Goal: Communication & Community: Answer question/provide support

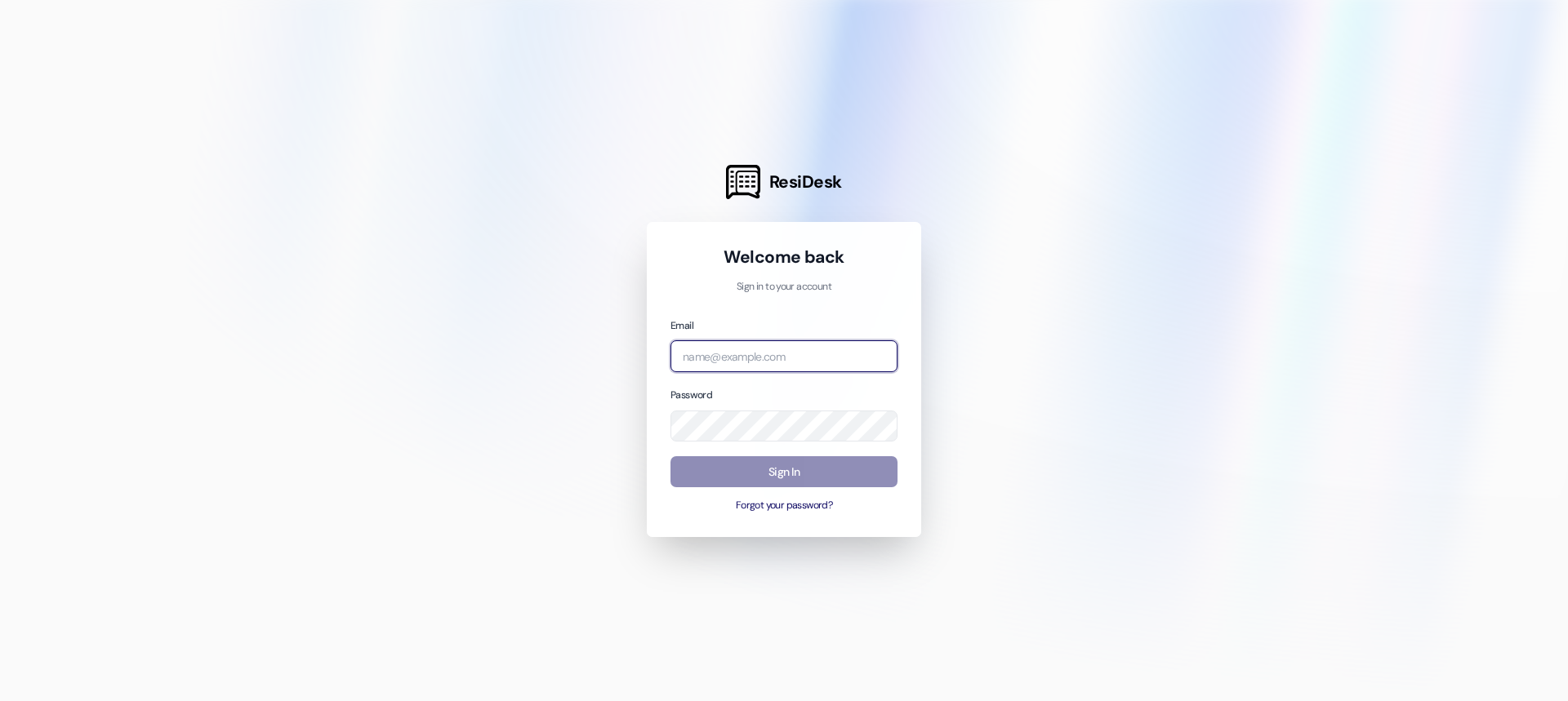
type input "[EMAIL_ADDRESS][DOMAIN_NAME]"
click at [780, 463] on button "Sign In" at bounding box center [784, 472] width 227 height 32
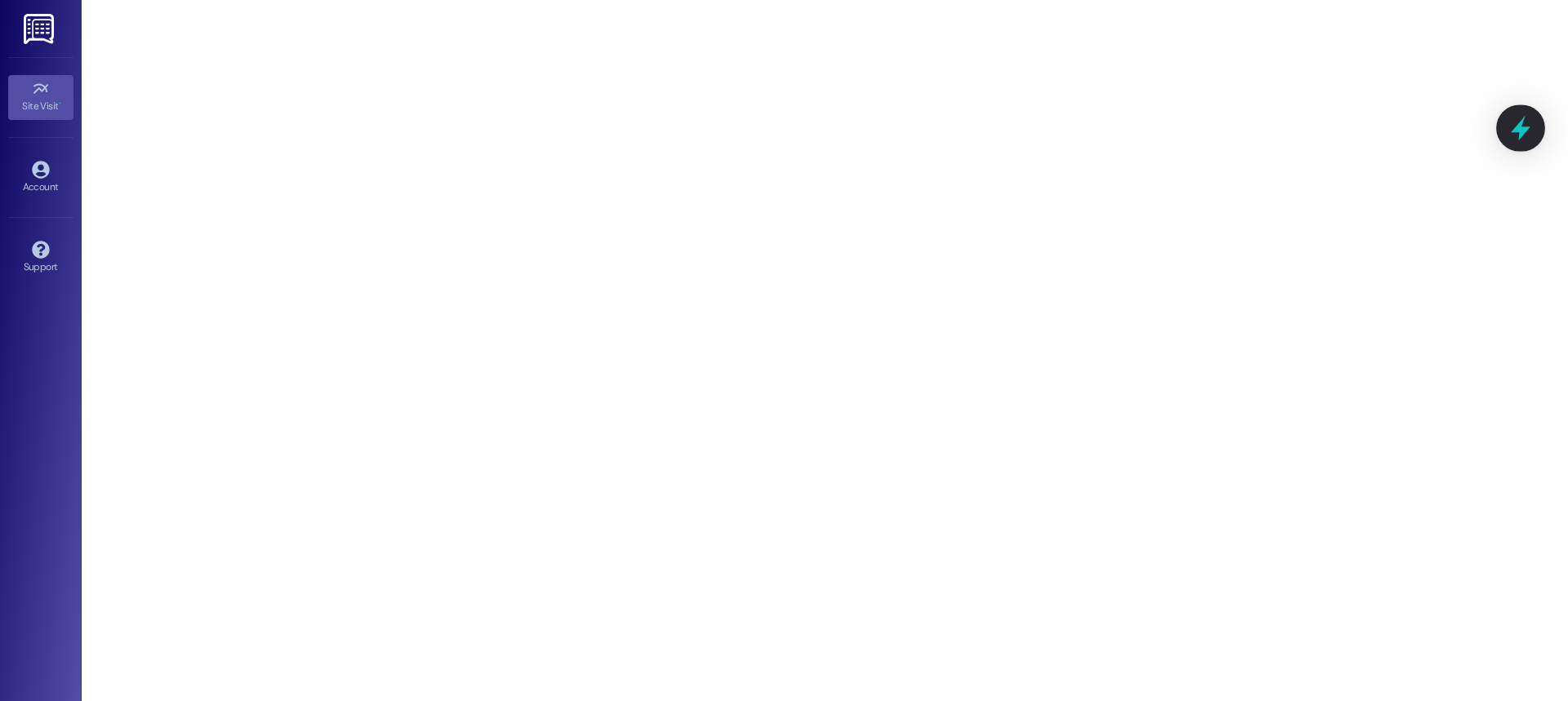
click at [1519, 137] on icon at bounding box center [1521, 129] width 20 height 26
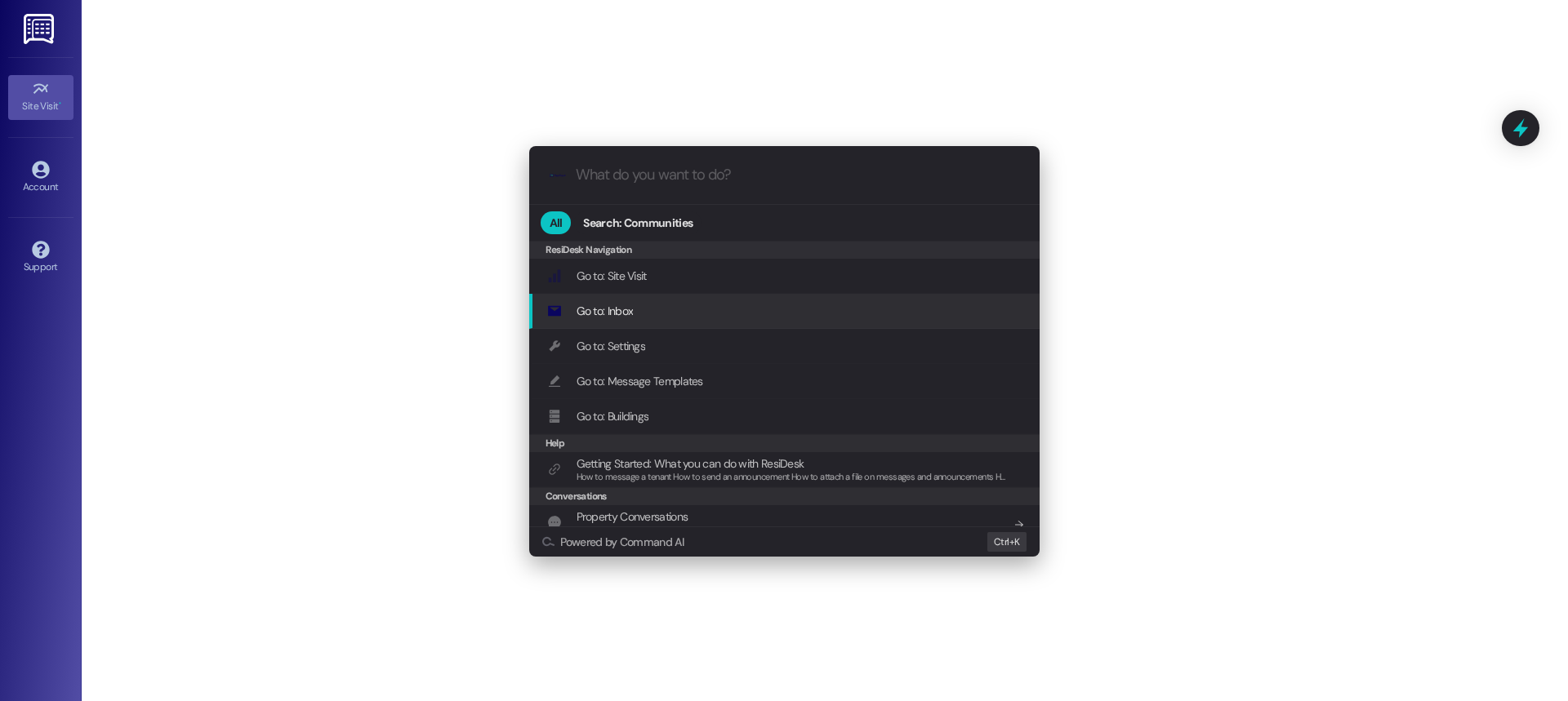
click at [764, 318] on div "Go to: Inbox Add shortcut" at bounding box center [786, 311] width 478 height 18
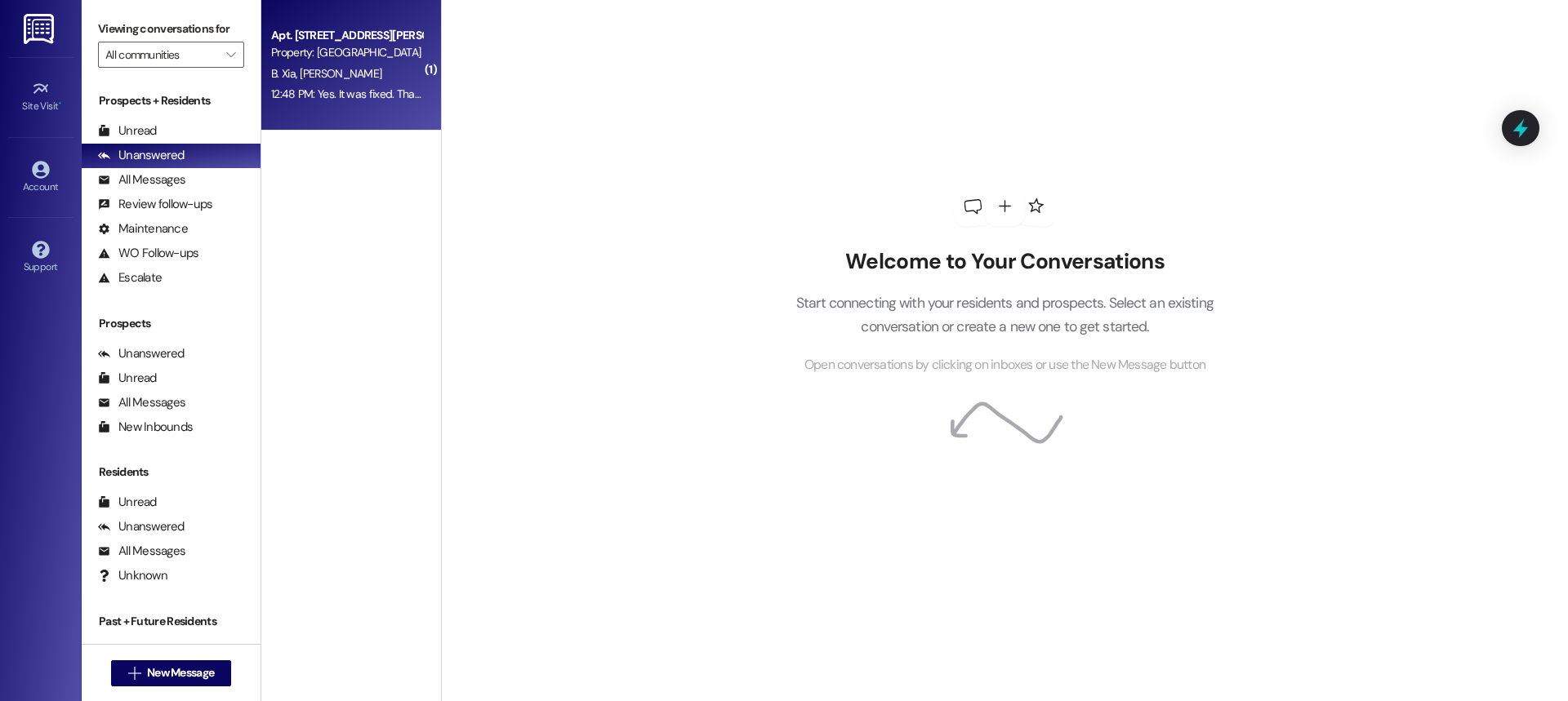
click at [300, 69] on span "[PERSON_NAME]" at bounding box center [341, 74] width 82 height 15
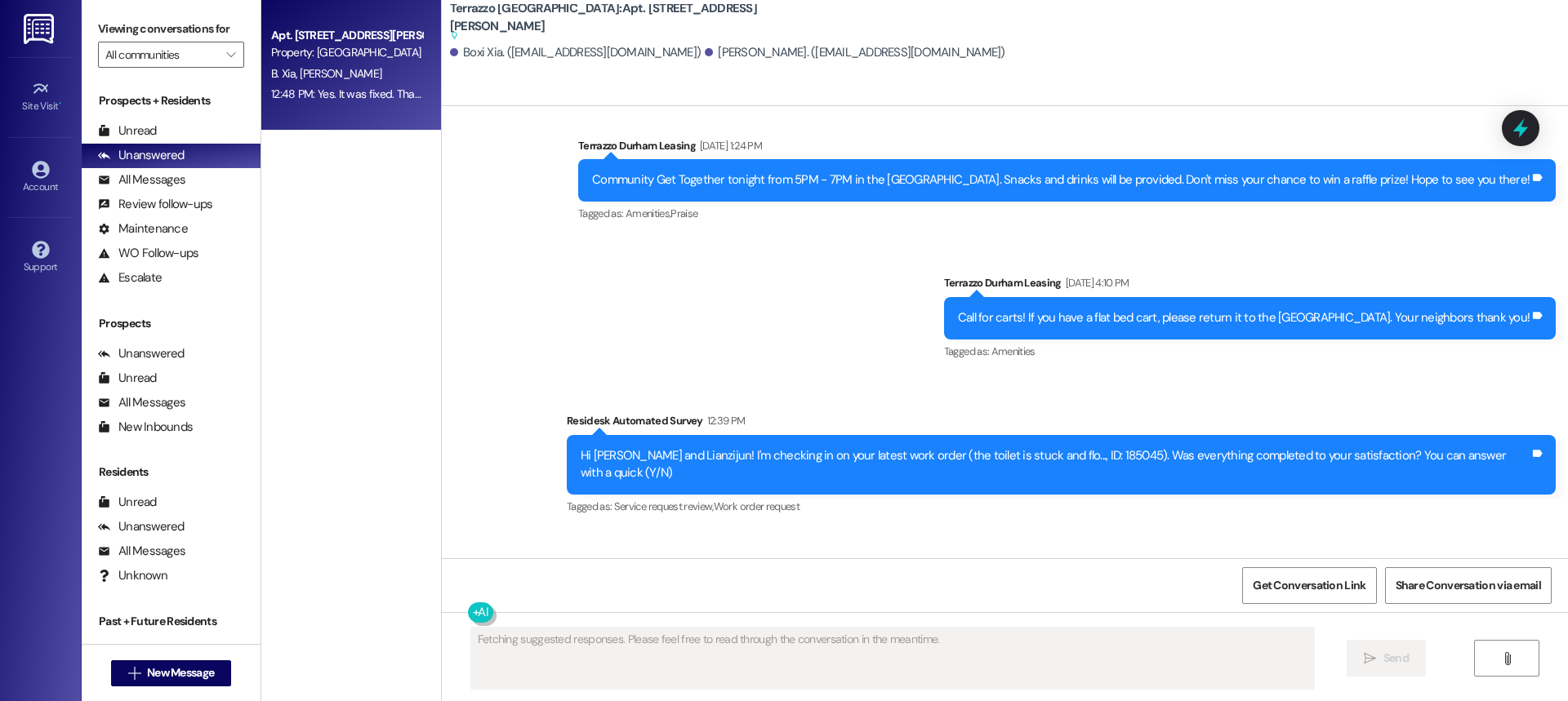
scroll to position [3722, 0]
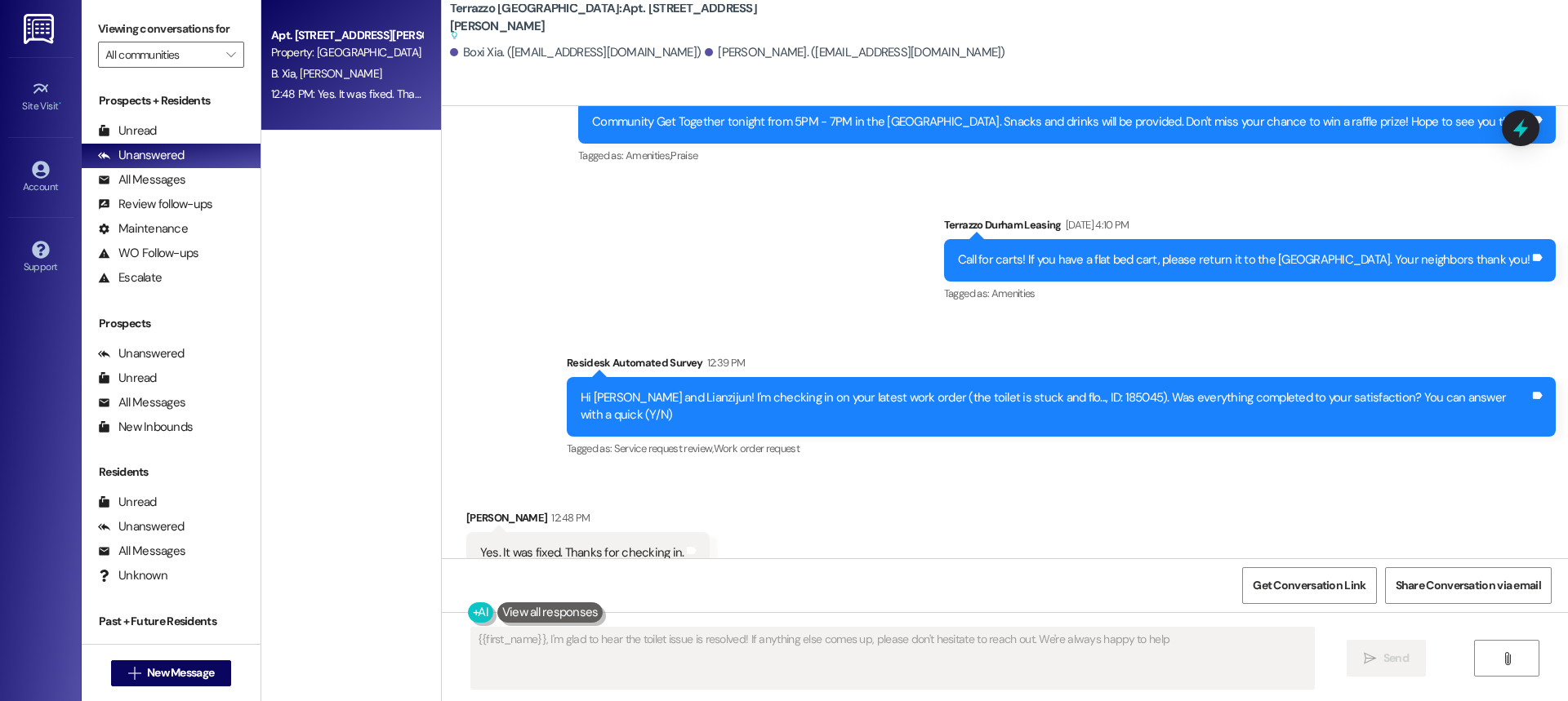
type textarea "{{first_name}}, I'm glad to hear the toilet issue is resolved! If anything else…"
click at [149, 177] on div "All Messages" at bounding box center [141, 179] width 87 height 17
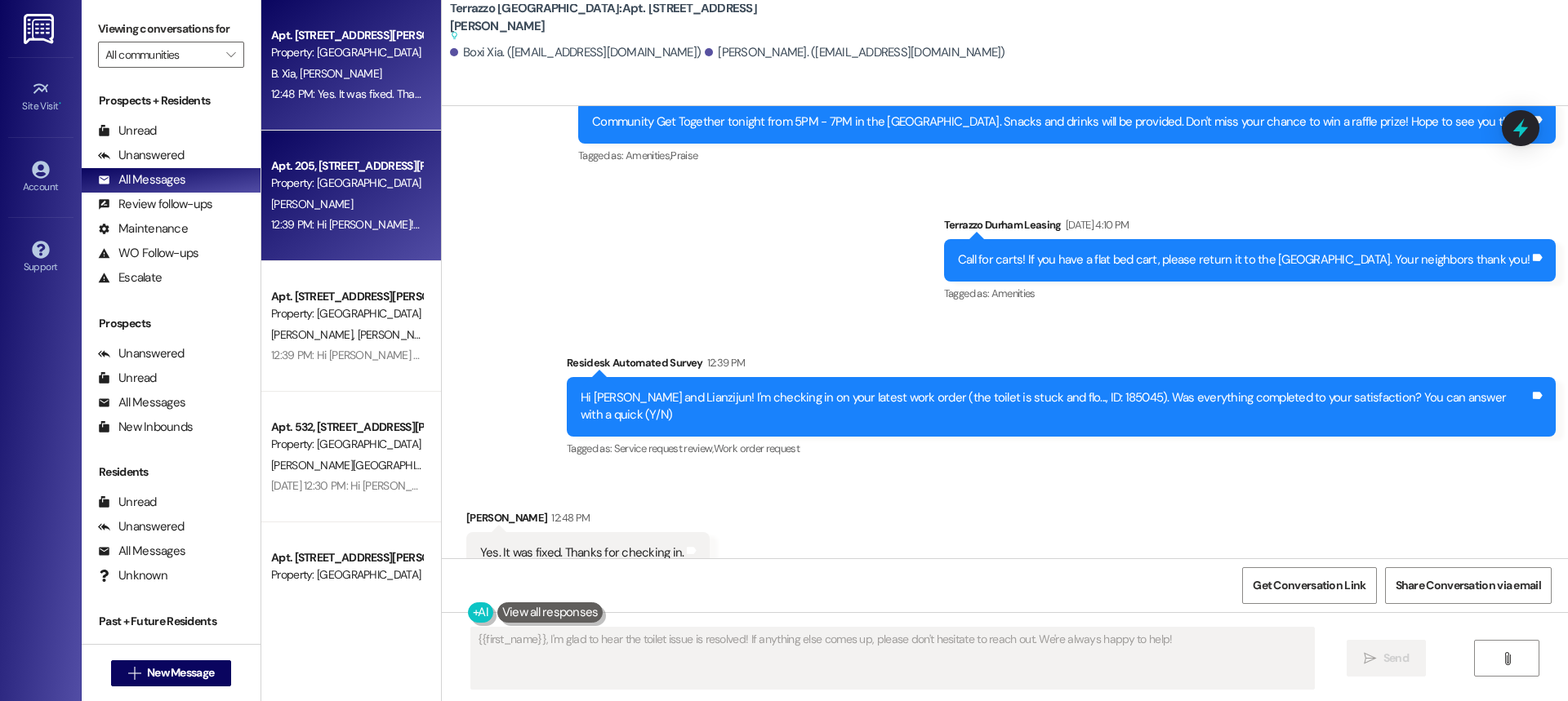
click at [336, 224] on div "12:39 PM: Hi [PERSON_NAME]! I'm checking in on your latest work order (Water fi…" at bounding box center [723, 224] width 904 height 15
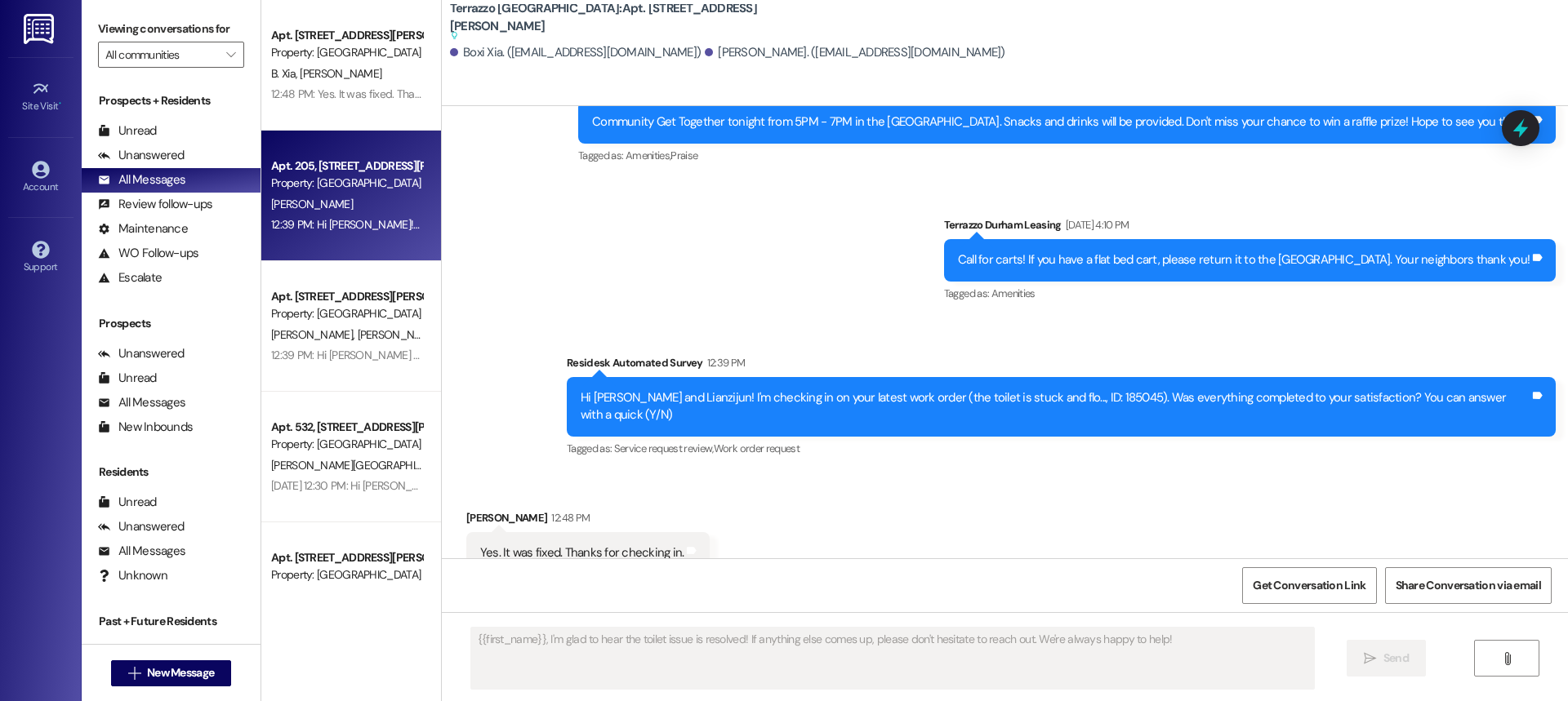
type textarea "Fetching suggested responses. Please feel free to read through the conversation…"
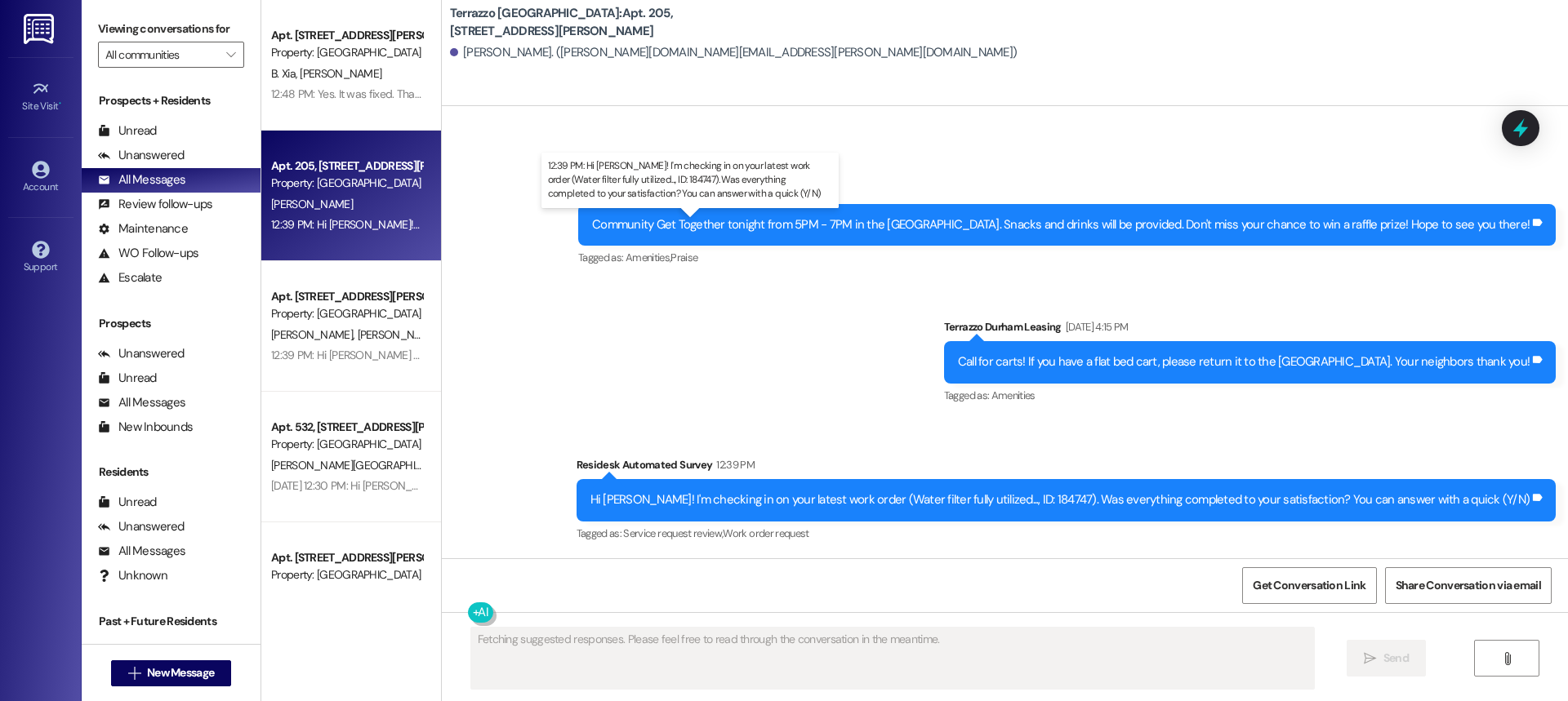
scroll to position [2052, 0]
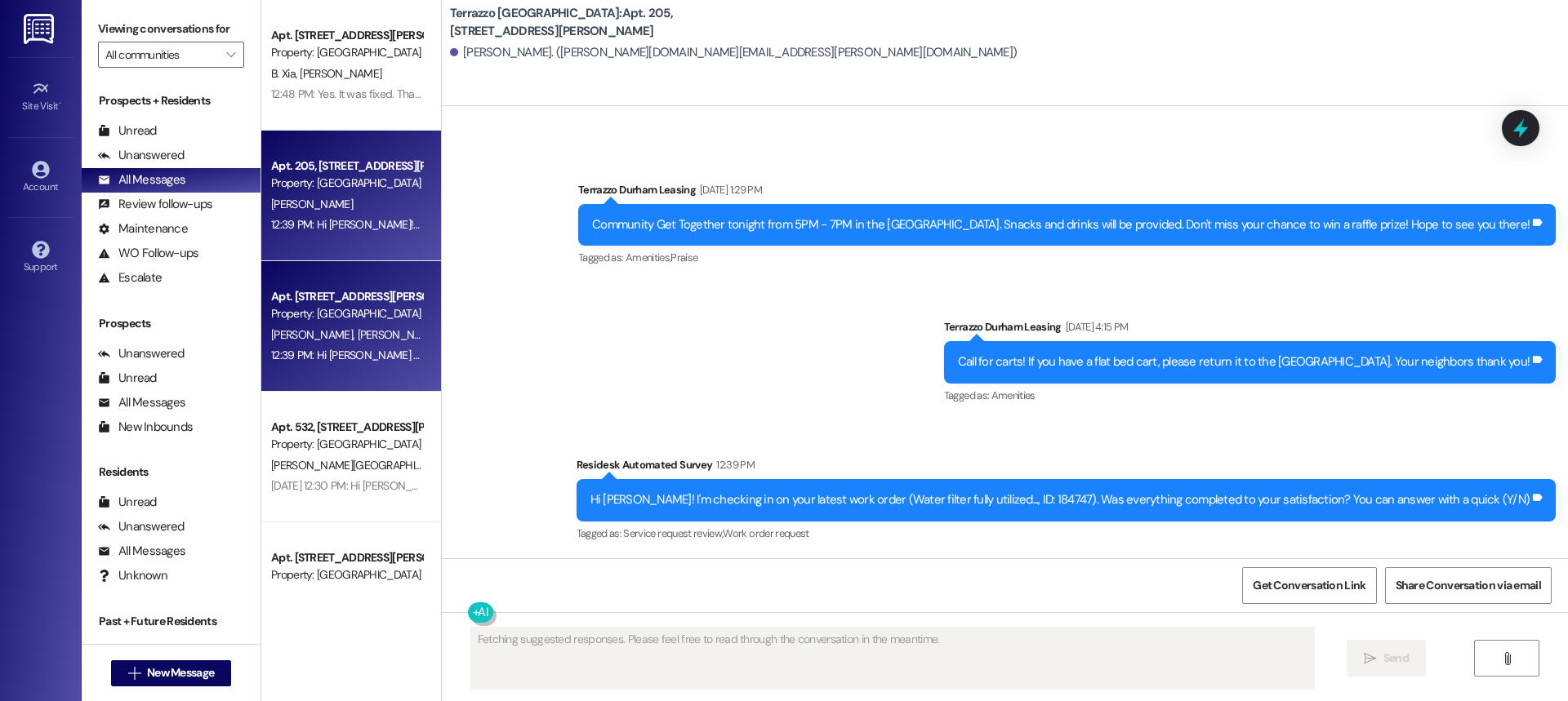
click at [318, 294] on div "Apt. [STREET_ADDRESS][PERSON_NAME]" at bounding box center [346, 296] width 151 height 17
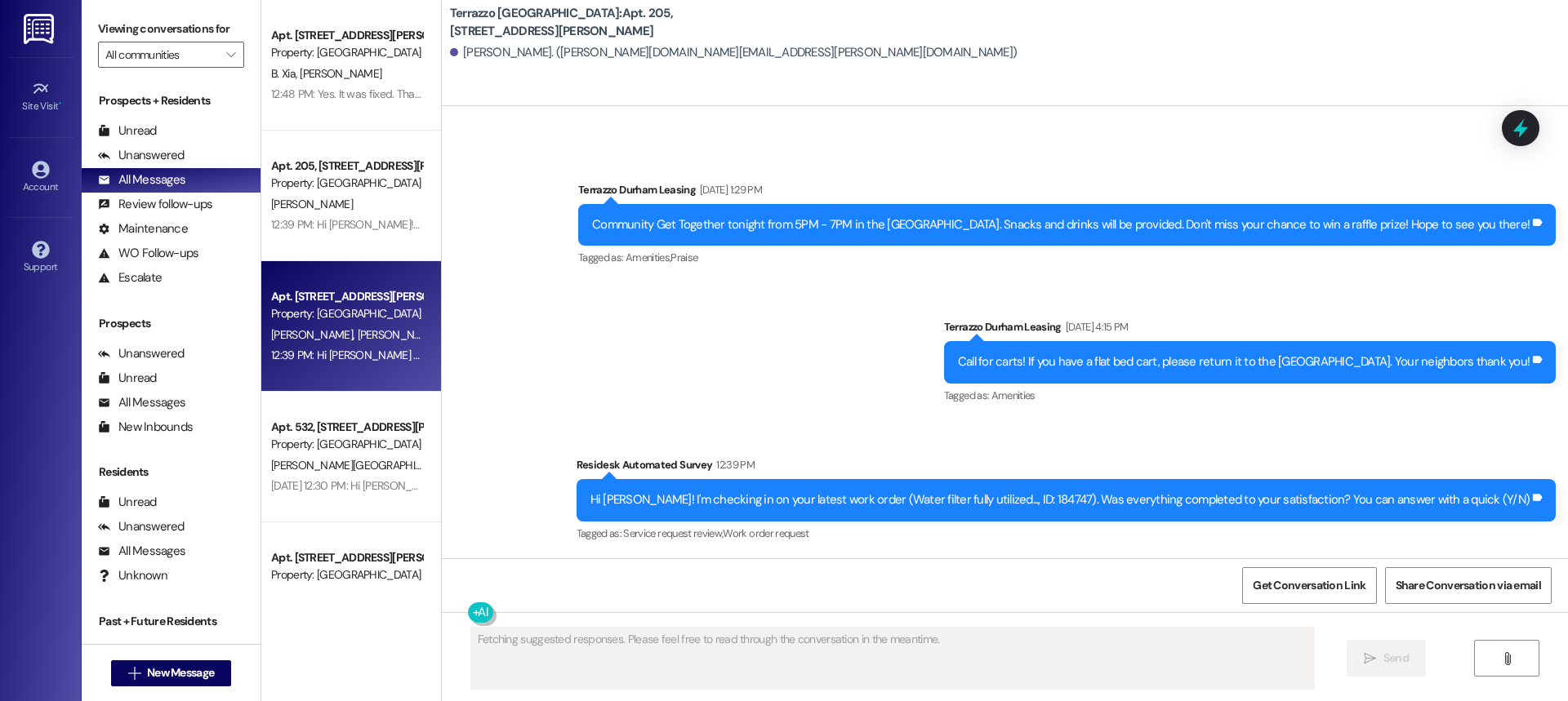
scroll to position [842, 0]
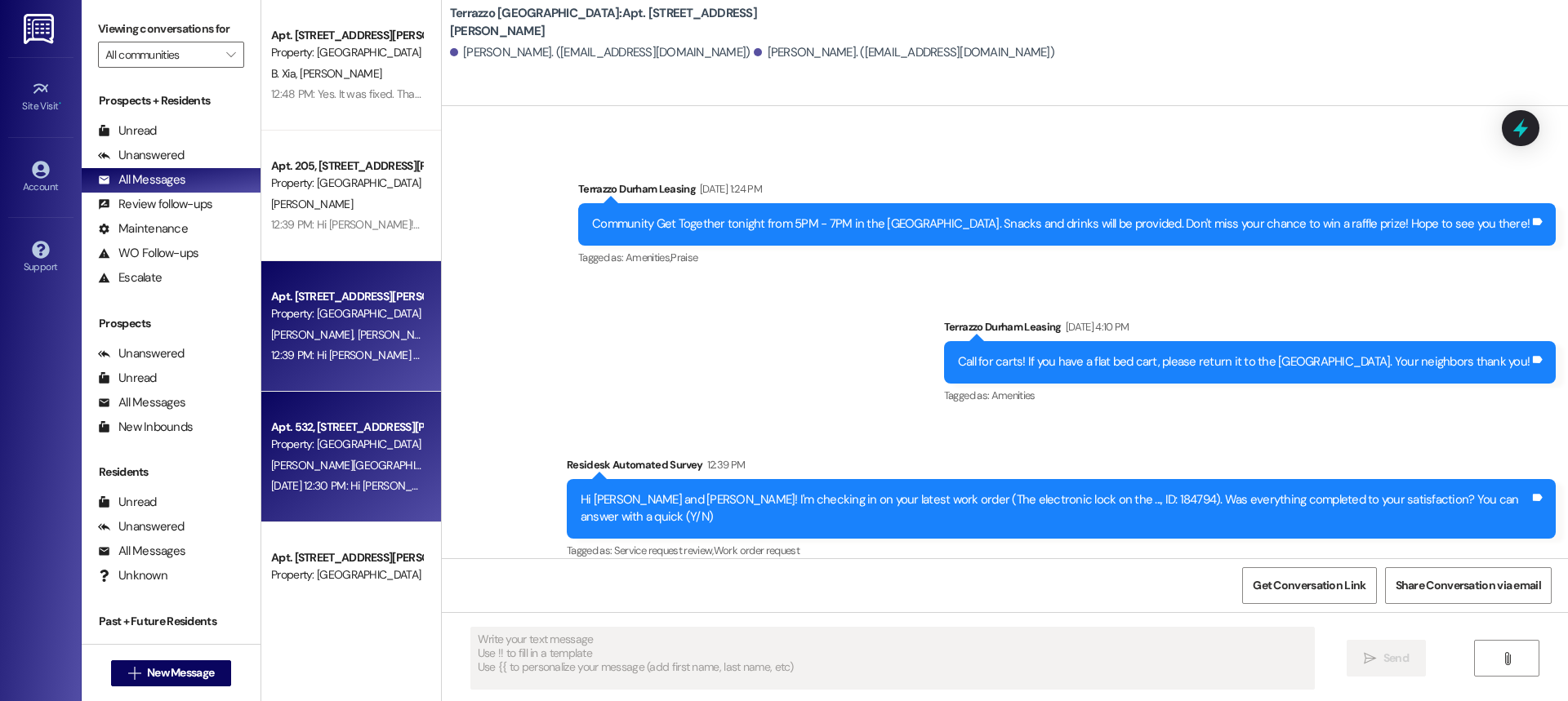
click at [317, 408] on div "Apt. 532, [STREET_ADDRESS][PERSON_NAME] Property: [GEOGRAPHIC_DATA] [PERSON_NAM…" at bounding box center [351, 457] width 179 height 130
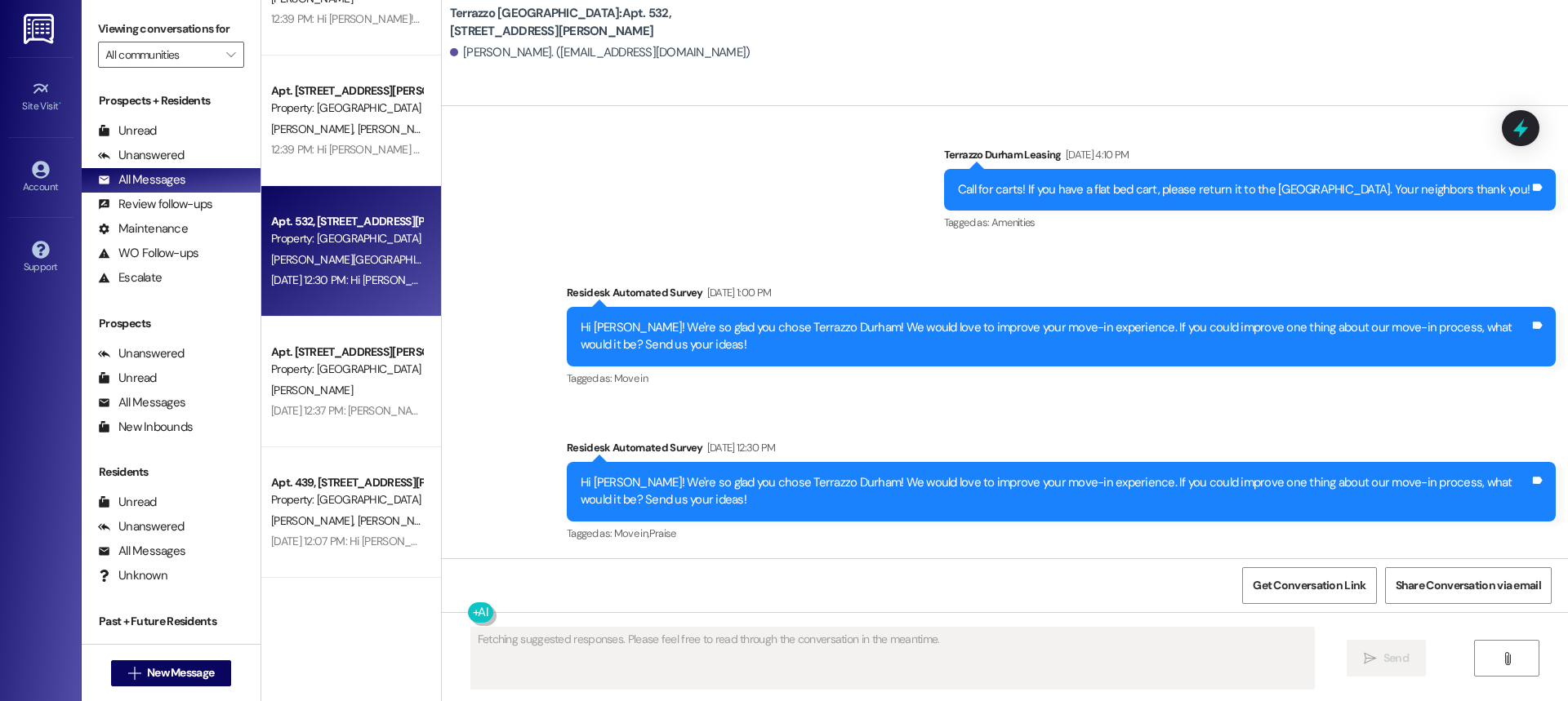
scroll to position [245, 0]
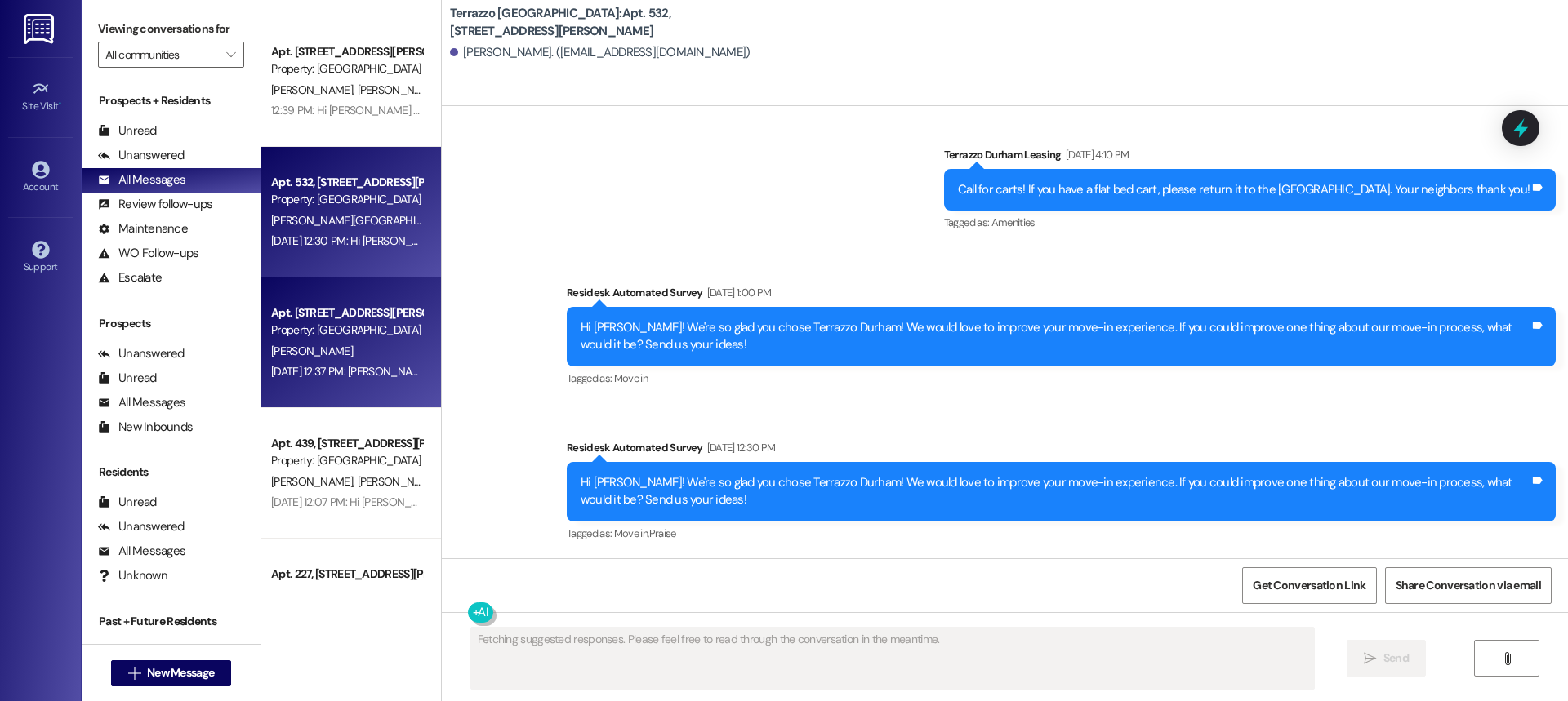
click at [329, 325] on div "Property: [GEOGRAPHIC_DATA]" at bounding box center [346, 329] width 151 height 17
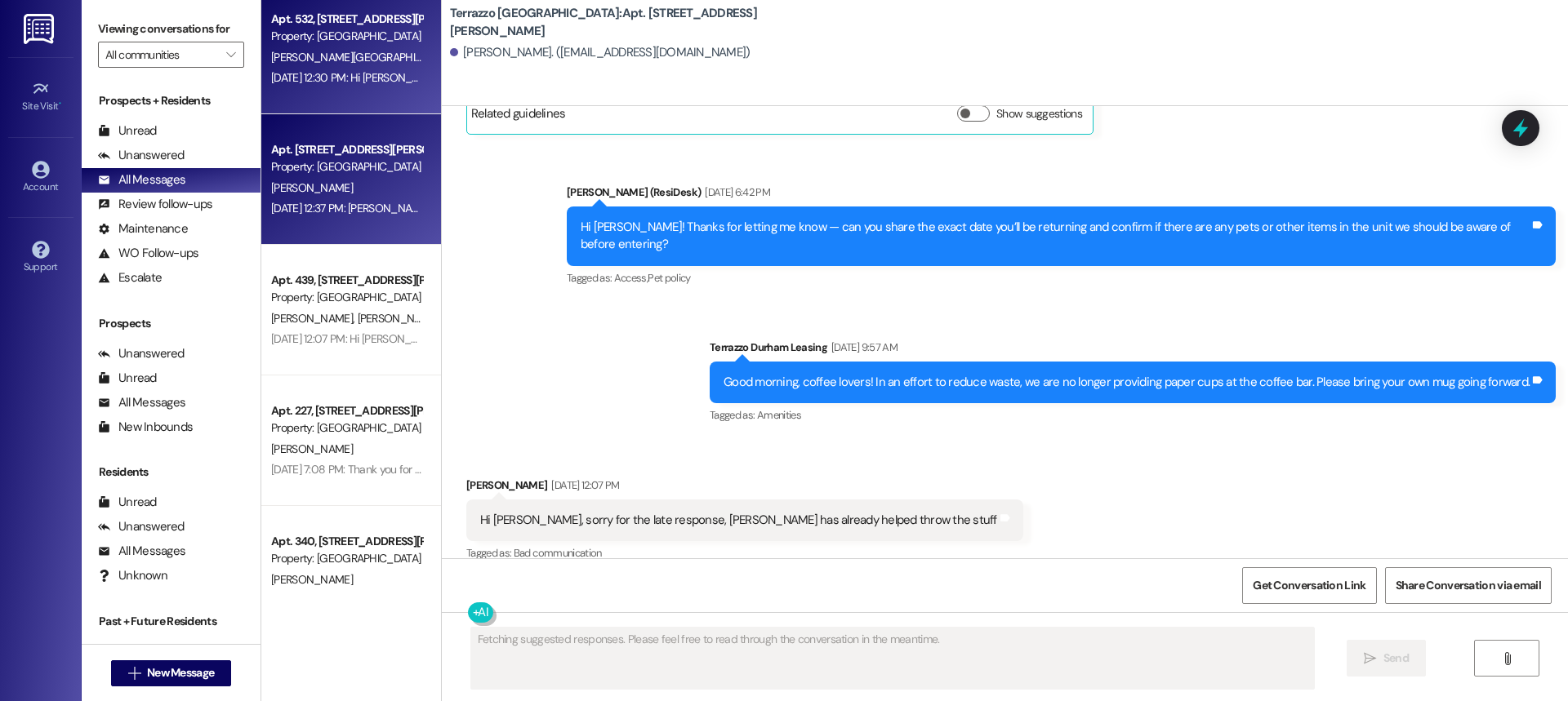
scroll to position [1034, 0]
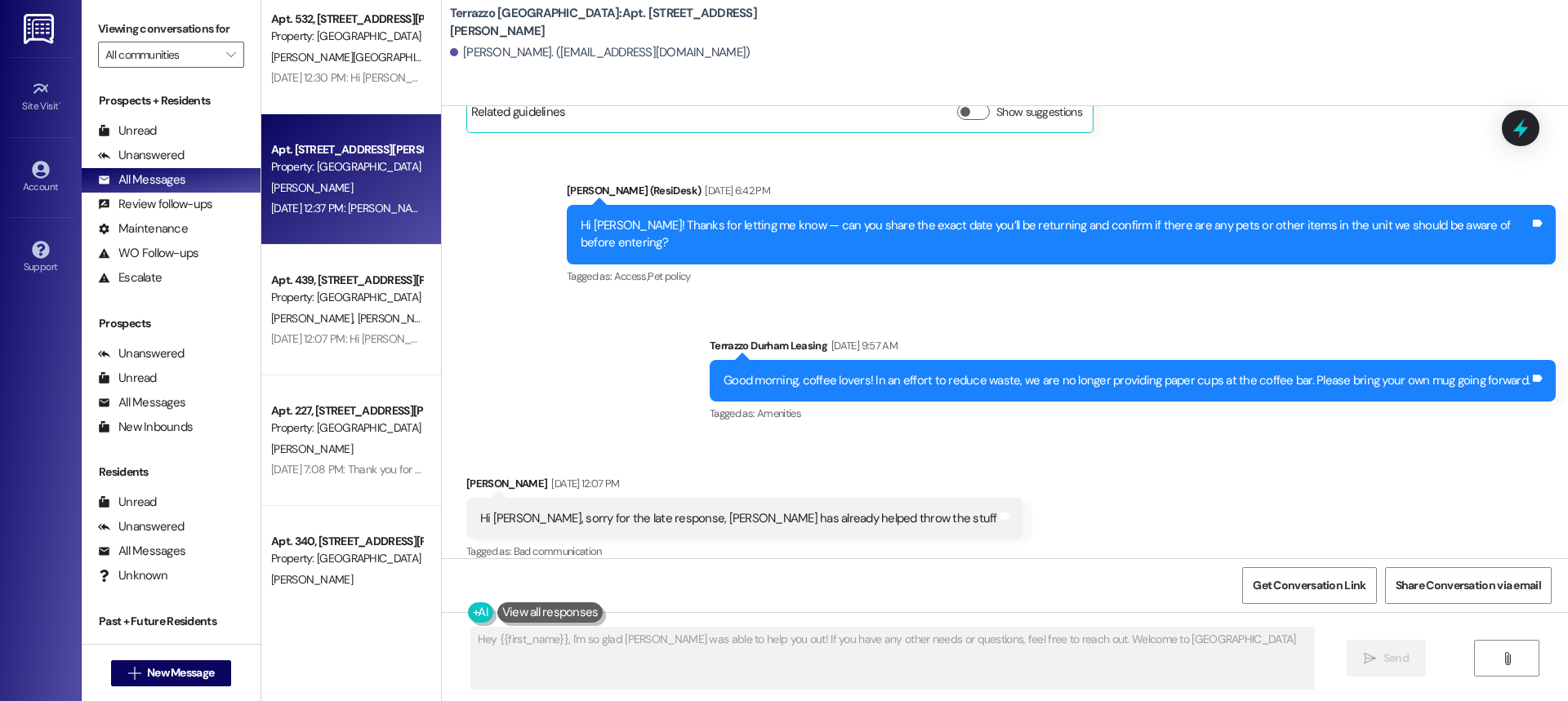
type textarea "Hey {{first_name}}, I'm so glad [PERSON_NAME] was able to help you out! If you …"
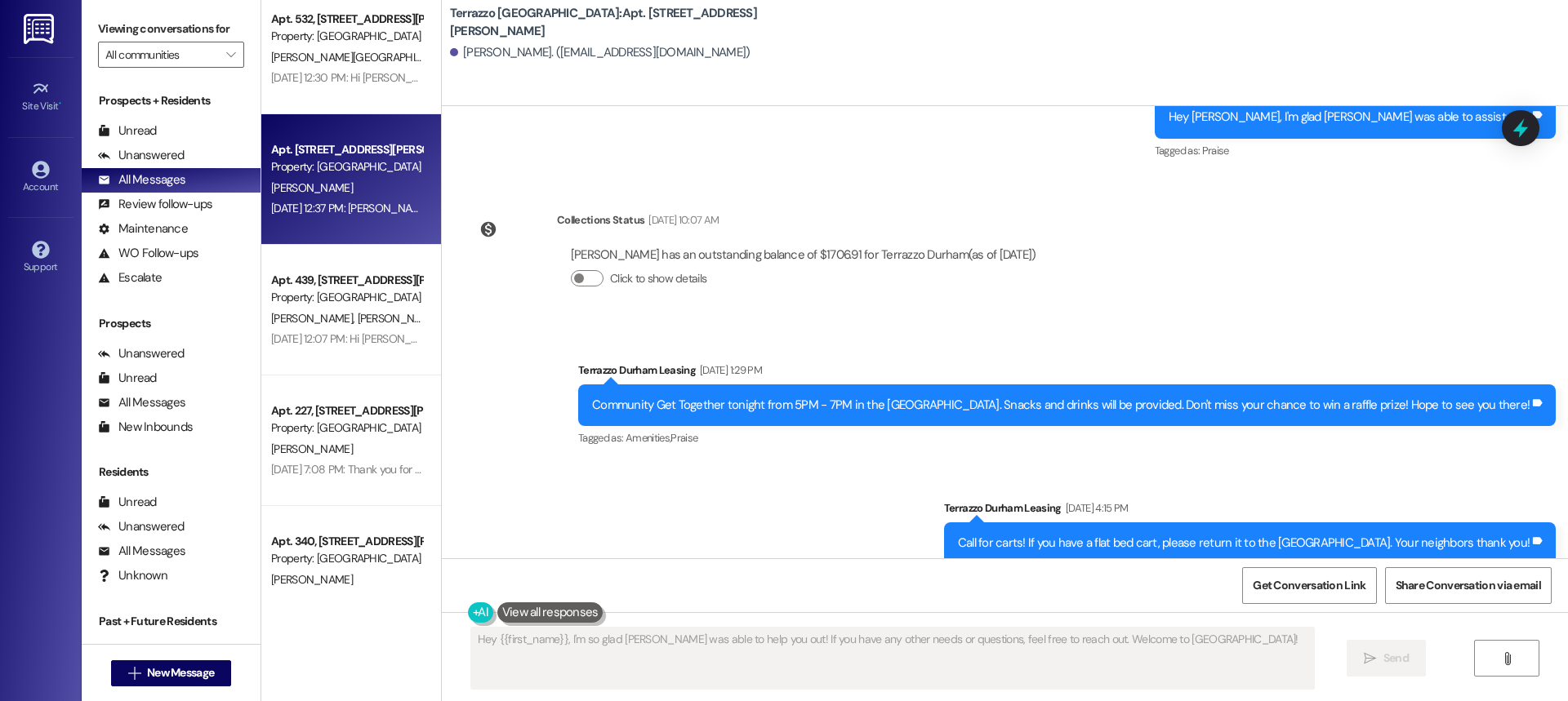
scroll to position [1736, 0]
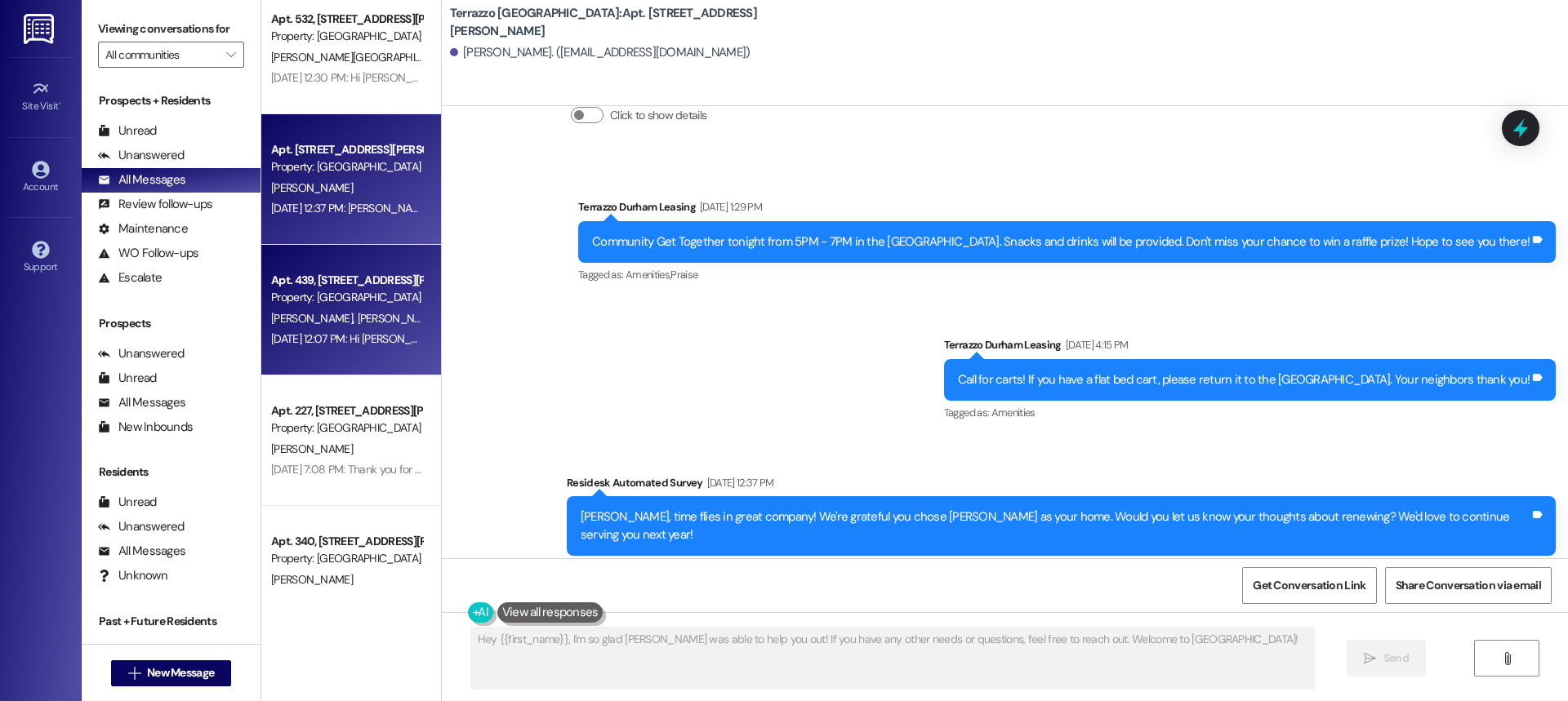
click at [364, 332] on div "[DATE] 12:07 PM: Hi [PERSON_NAME], thanks so much for letting me know the gym i…" at bounding box center [723, 339] width 905 height 15
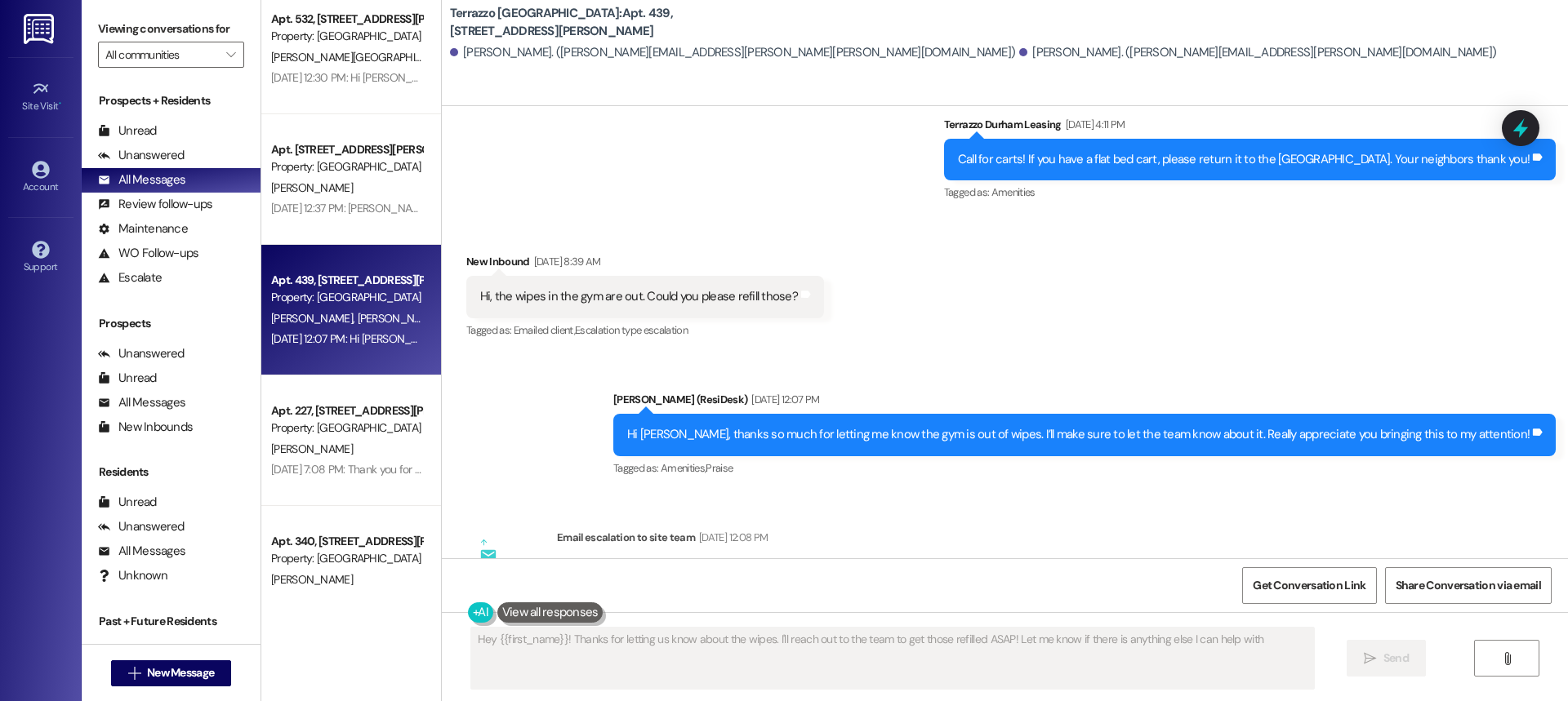
scroll to position [3518, 0]
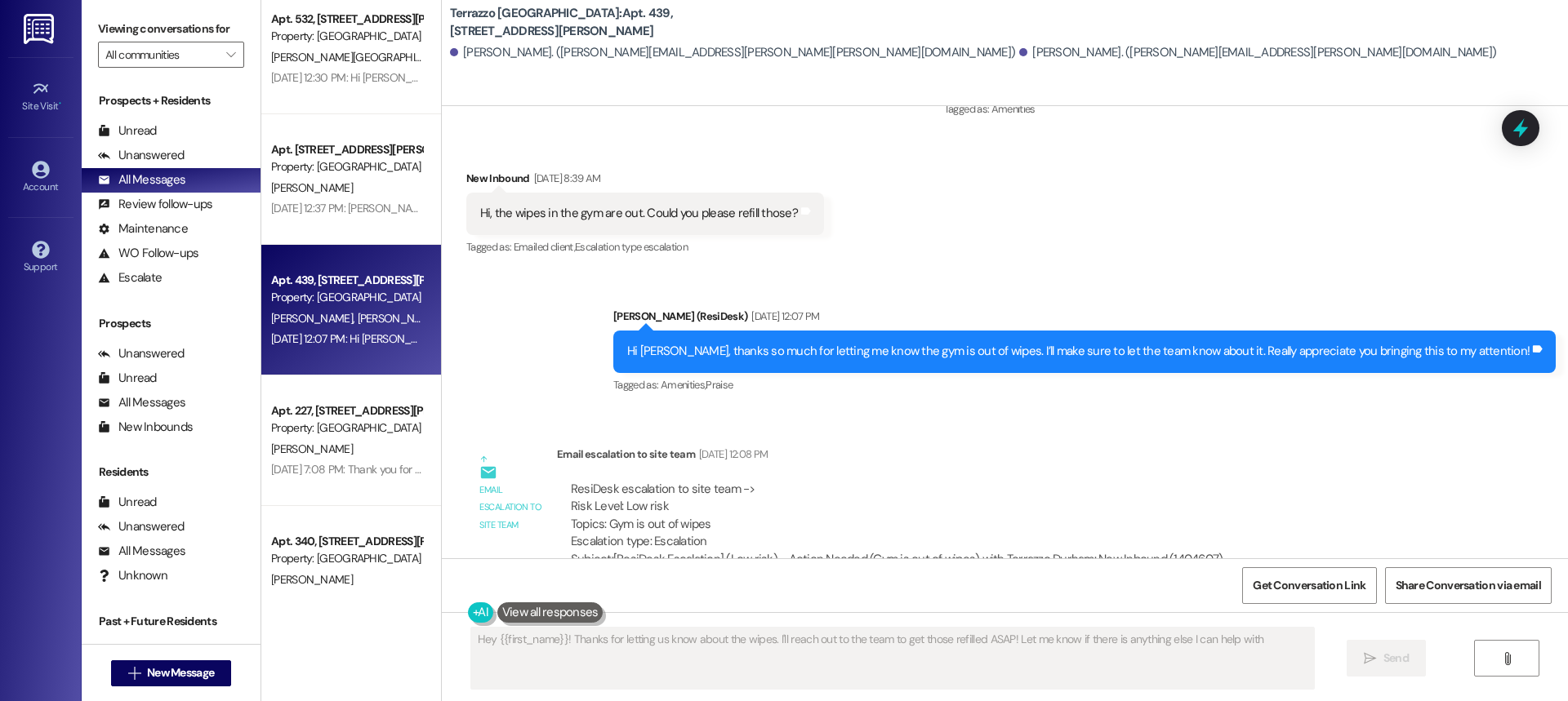
type textarea "Hey {{first_name}}! Thanks for letting us know about the wipes. I'll reach out …"
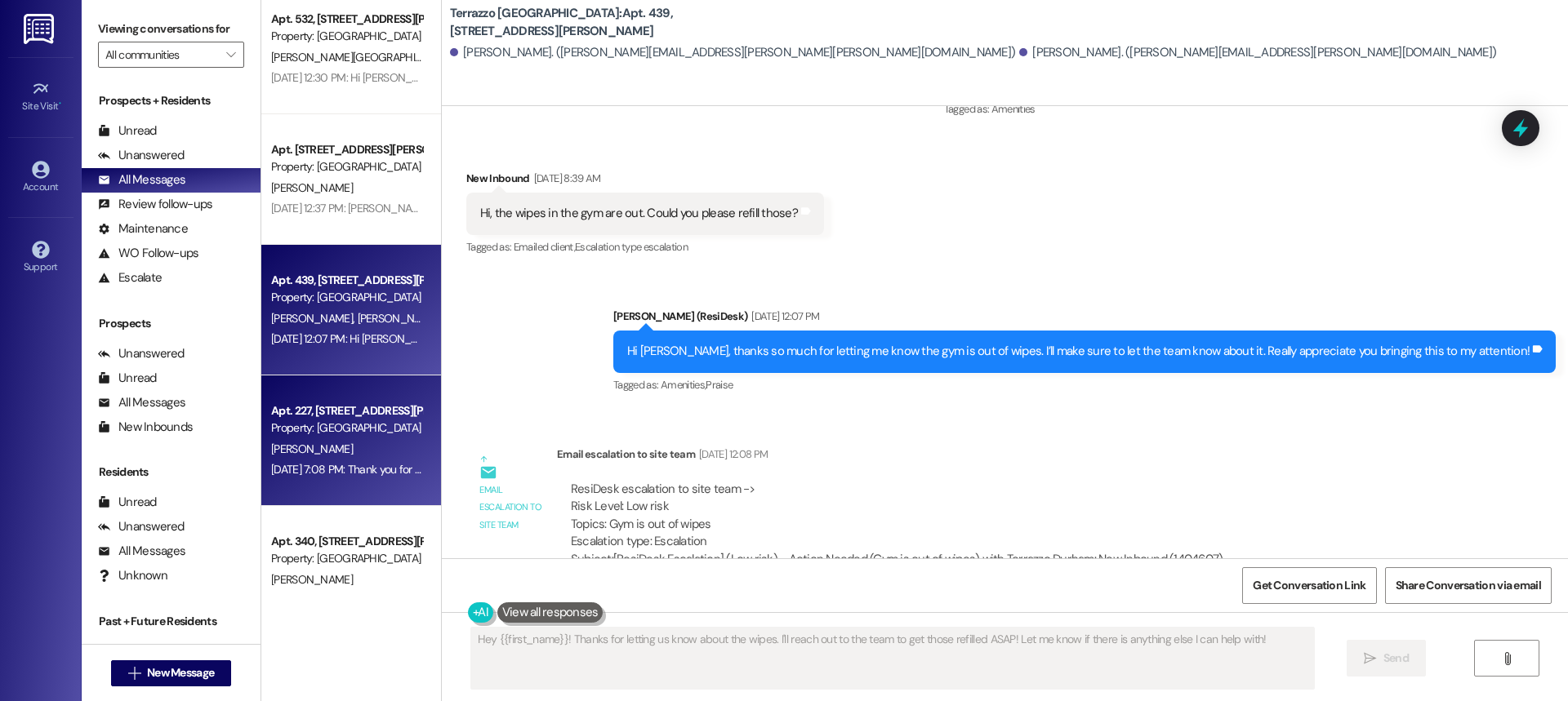
click at [315, 425] on div "Property: [GEOGRAPHIC_DATA]" at bounding box center [346, 428] width 151 height 17
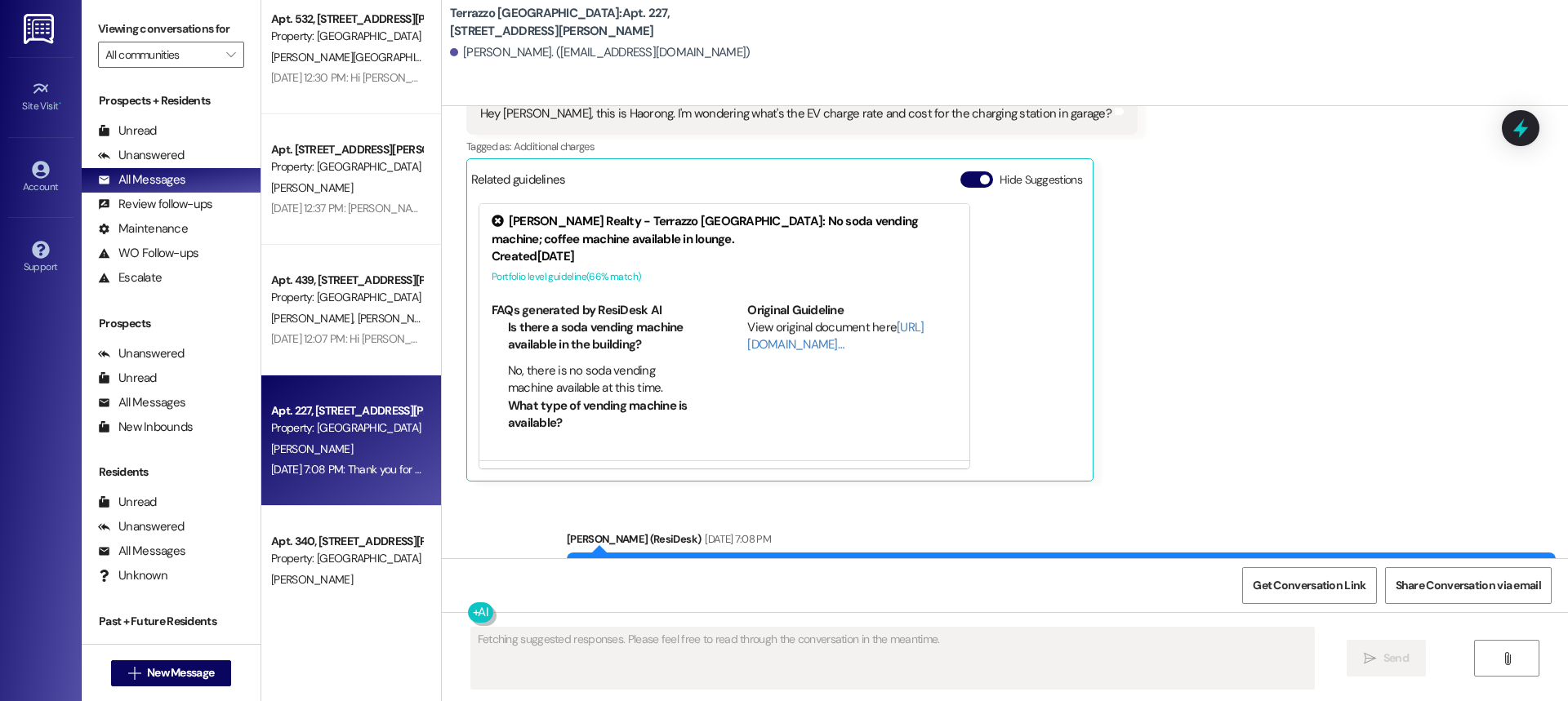
scroll to position [291, 0]
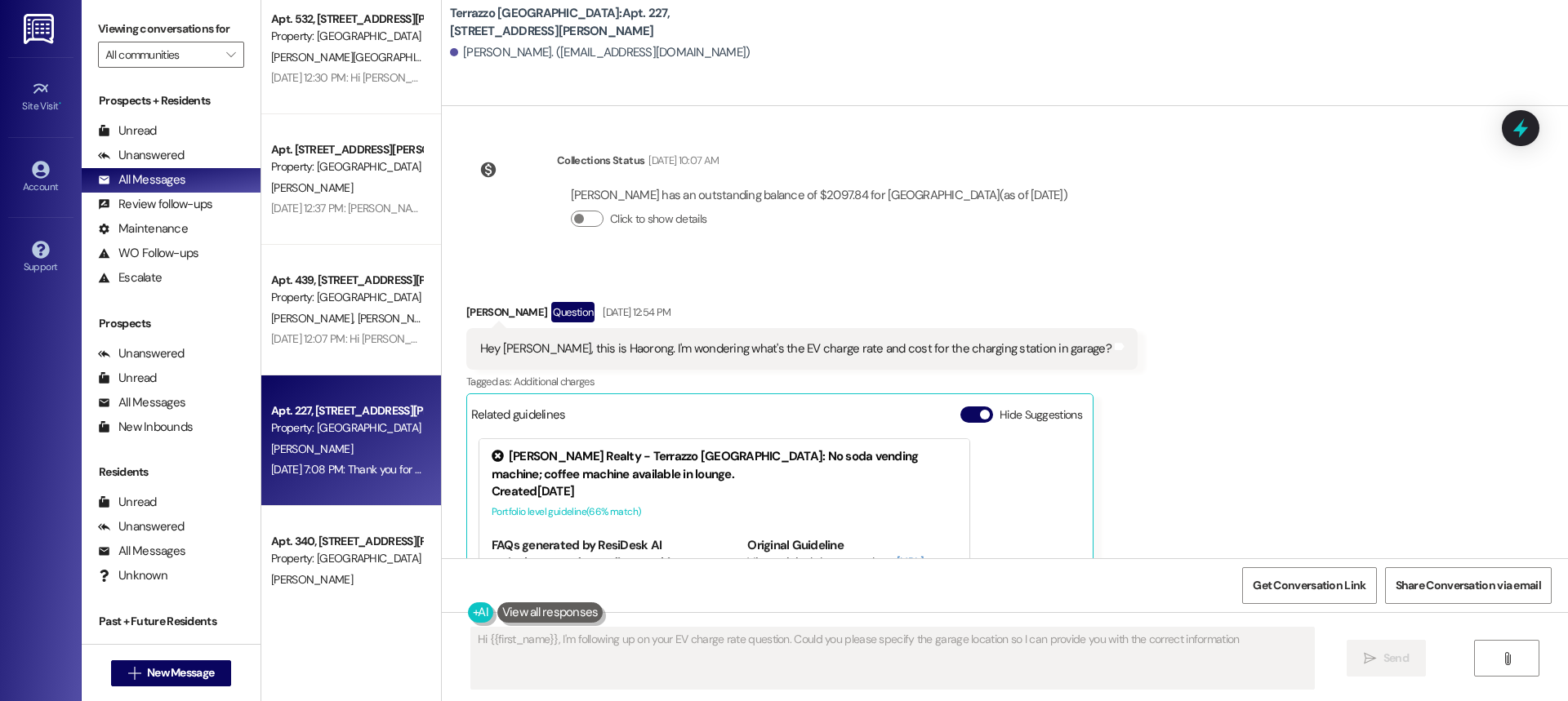
type textarea "Hi {{first_name}}, I'm following up on your EV charge rate question. Could you …"
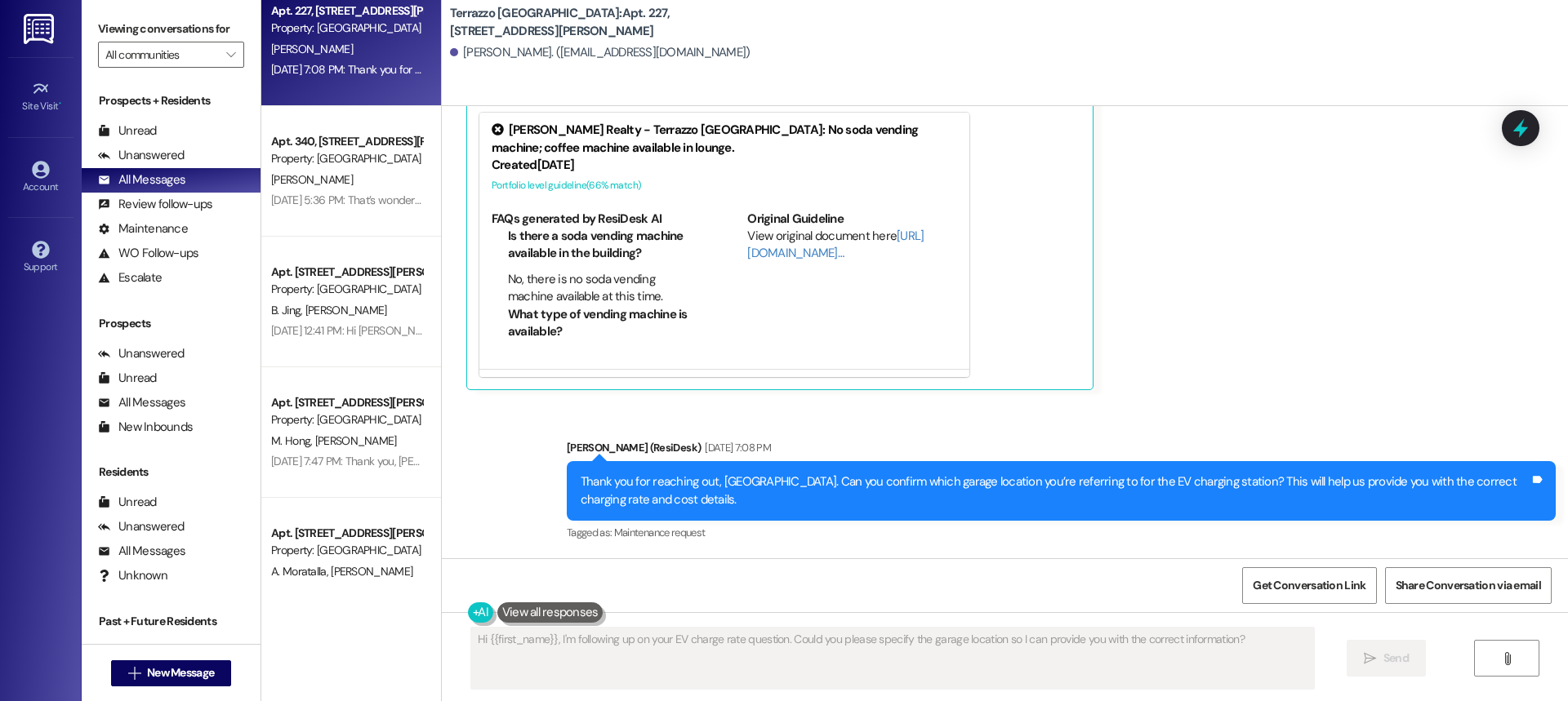
scroll to position [816, 0]
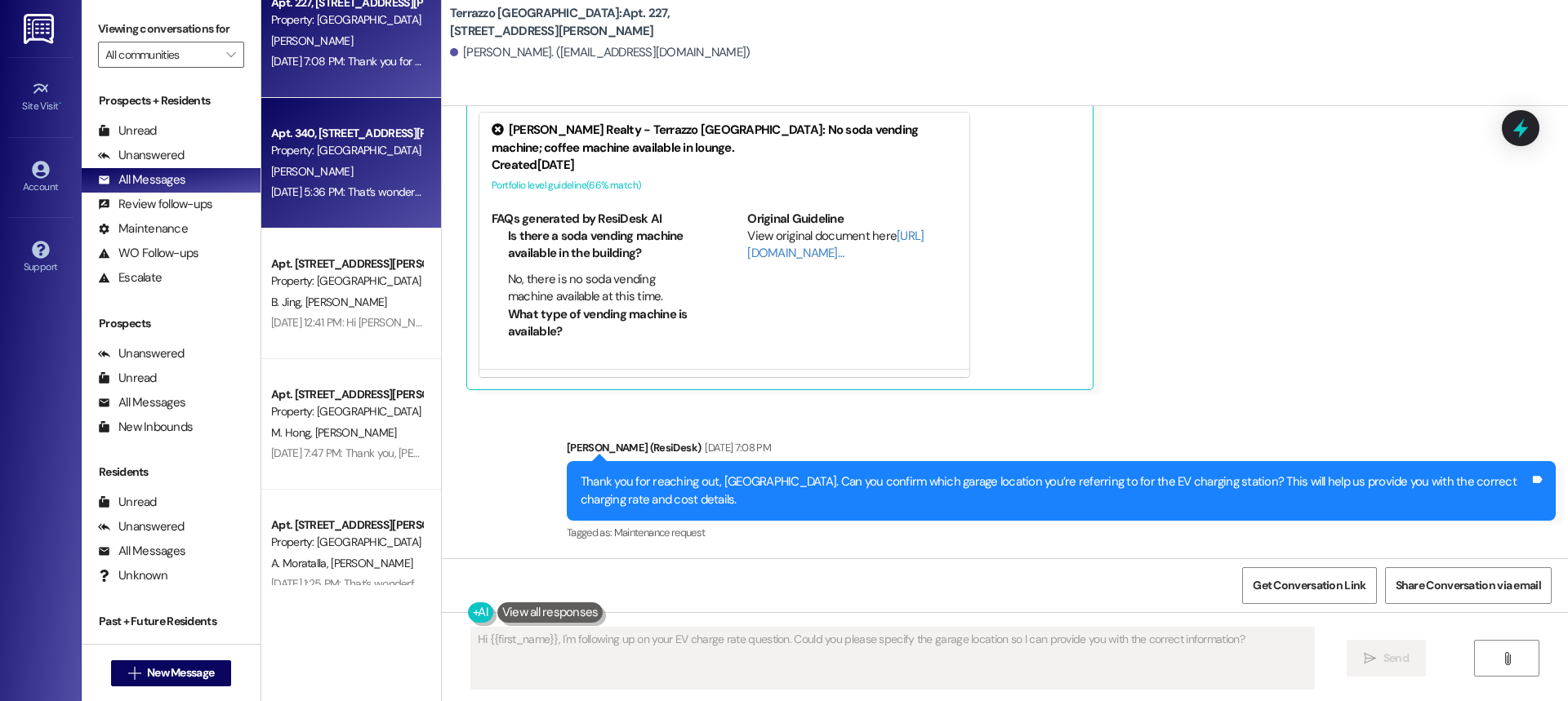
click at [330, 175] on div "[PERSON_NAME]" at bounding box center [347, 171] width 154 height 20
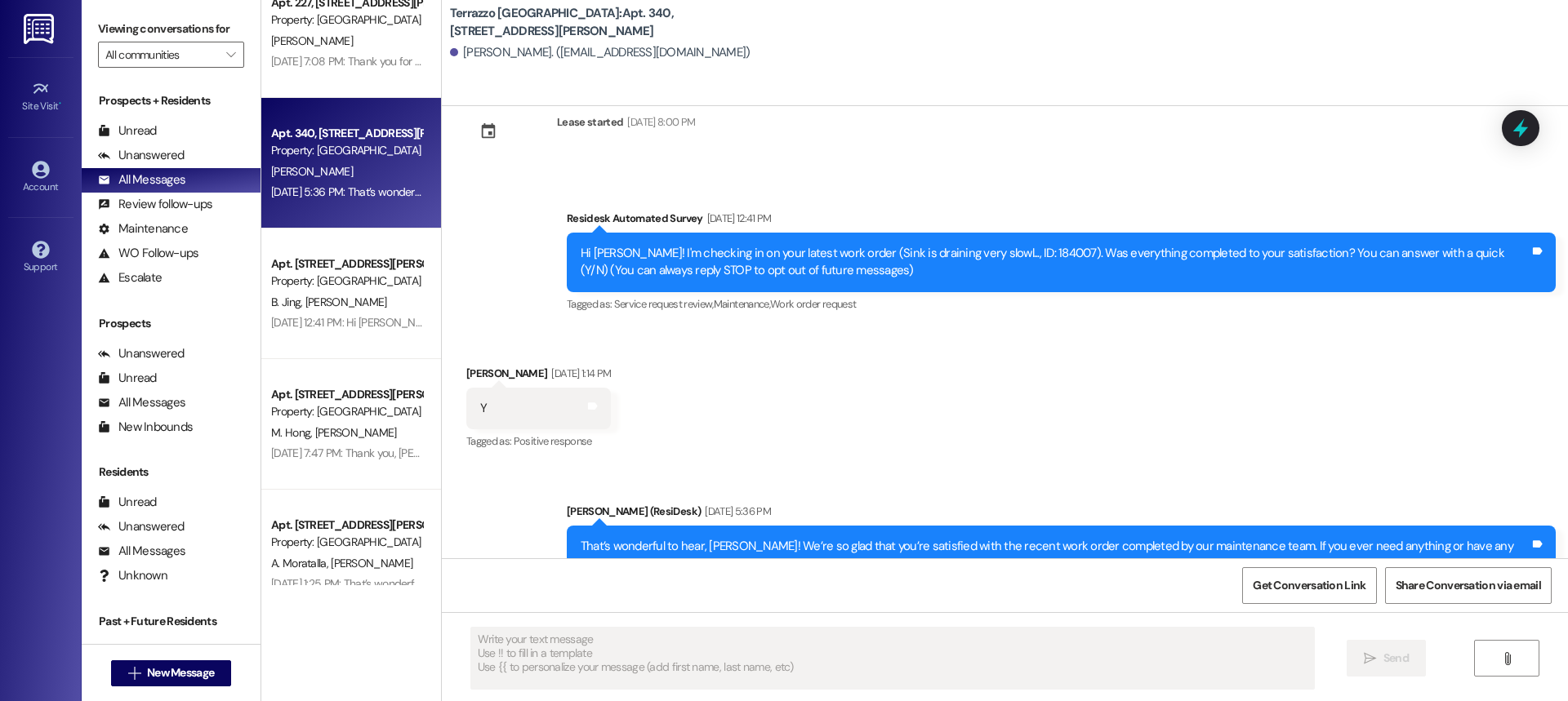
scroll to position [106, 0]
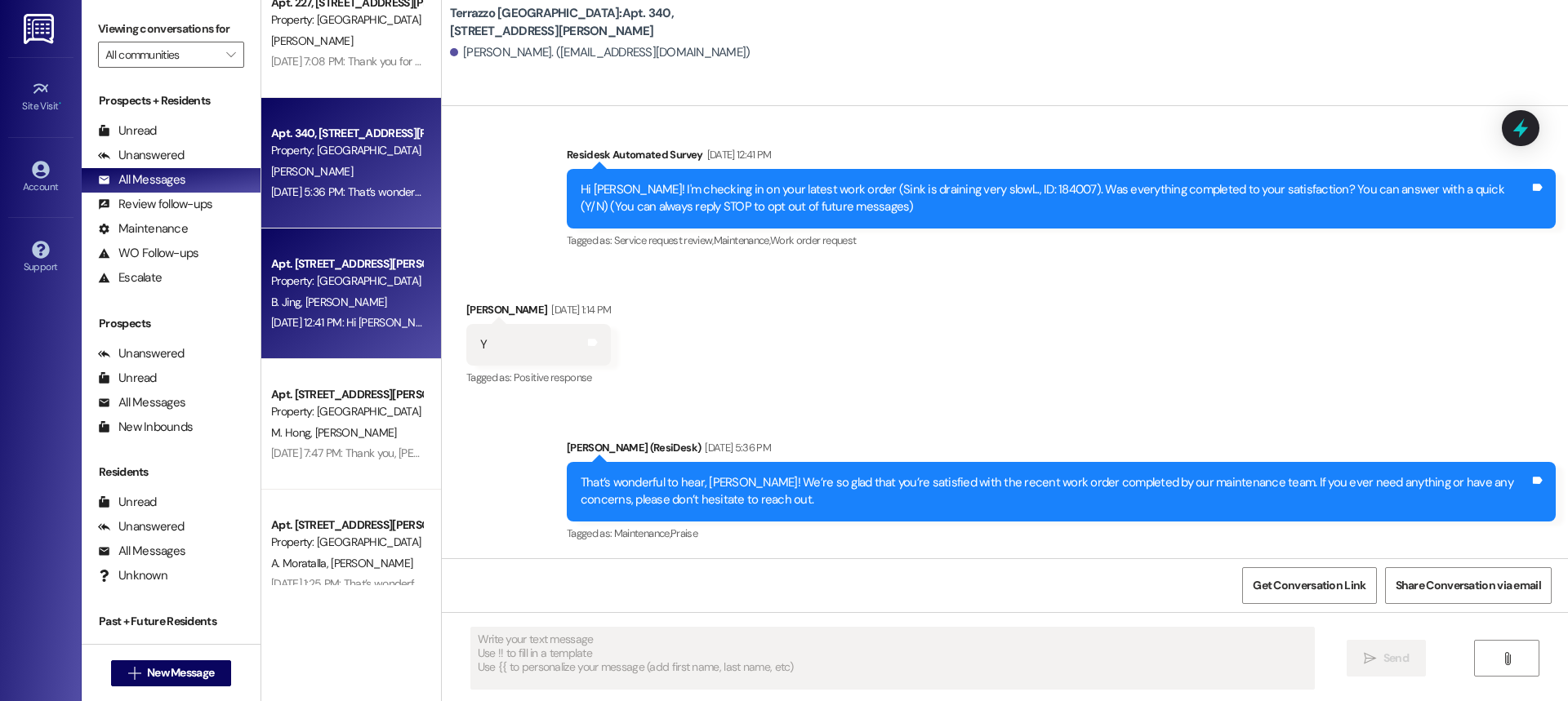
click at [332, 309] on div "B. [PERSON_NAME]" at bounding box center [347, 302] width 154 height 20
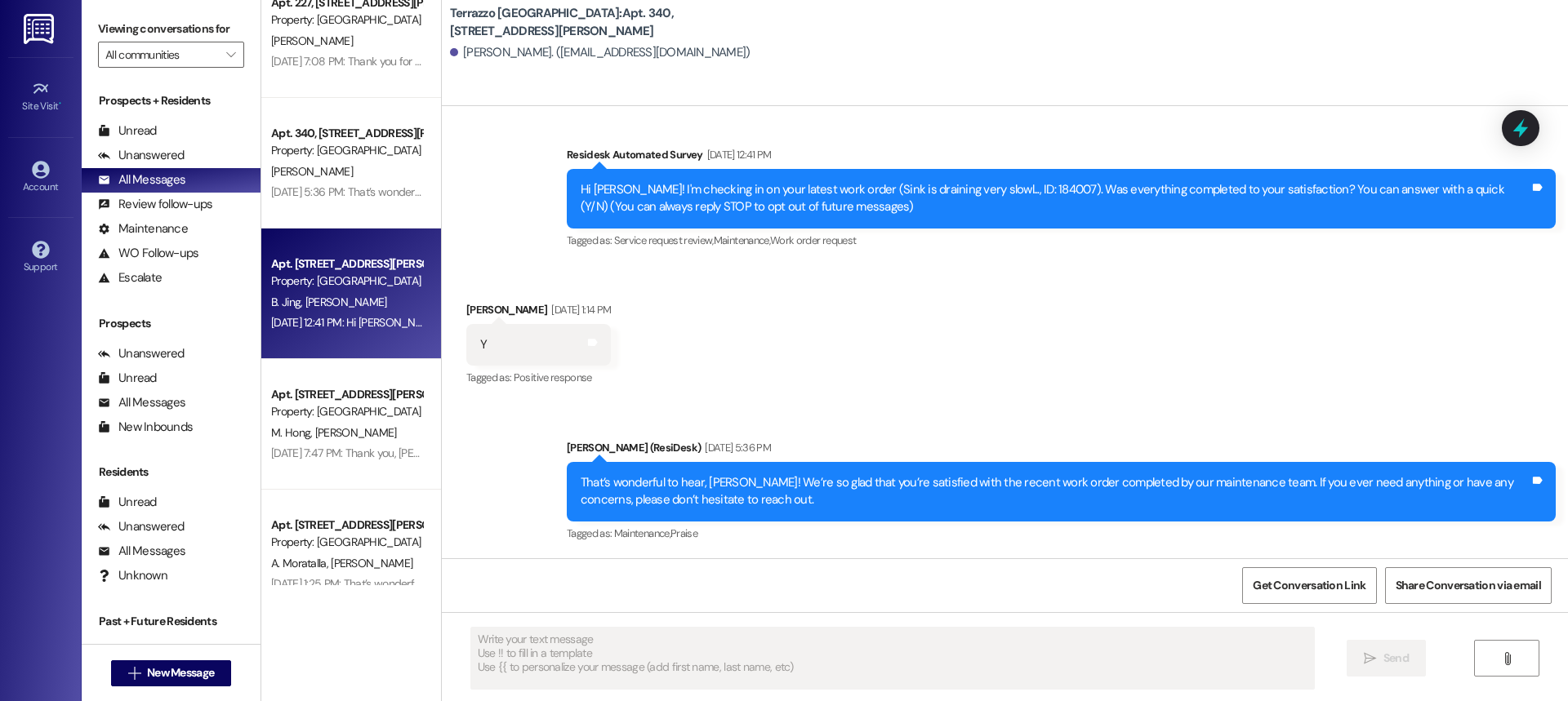
type textarea "Fetching suggested responses. Please feel free to read through the conversation…"
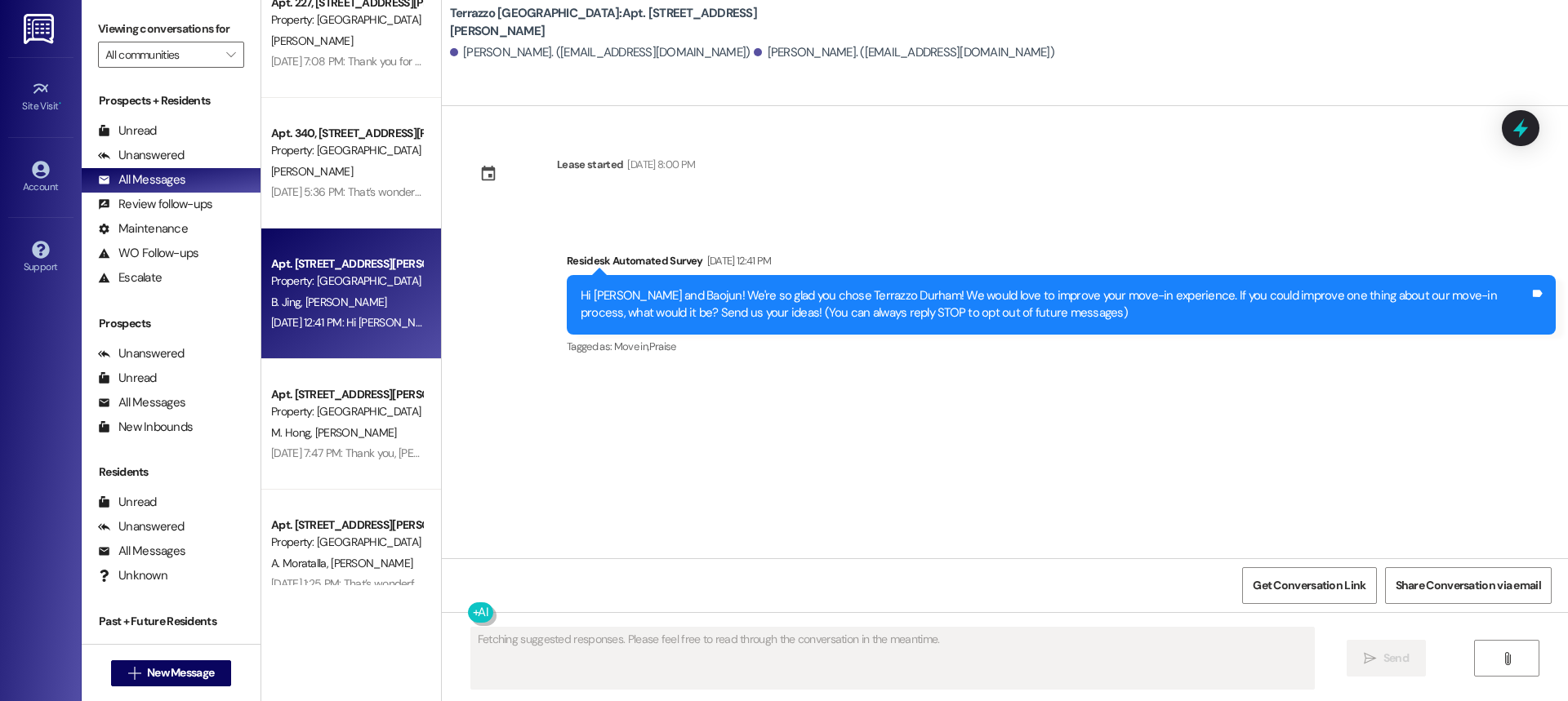
scroll to position [0, 0]
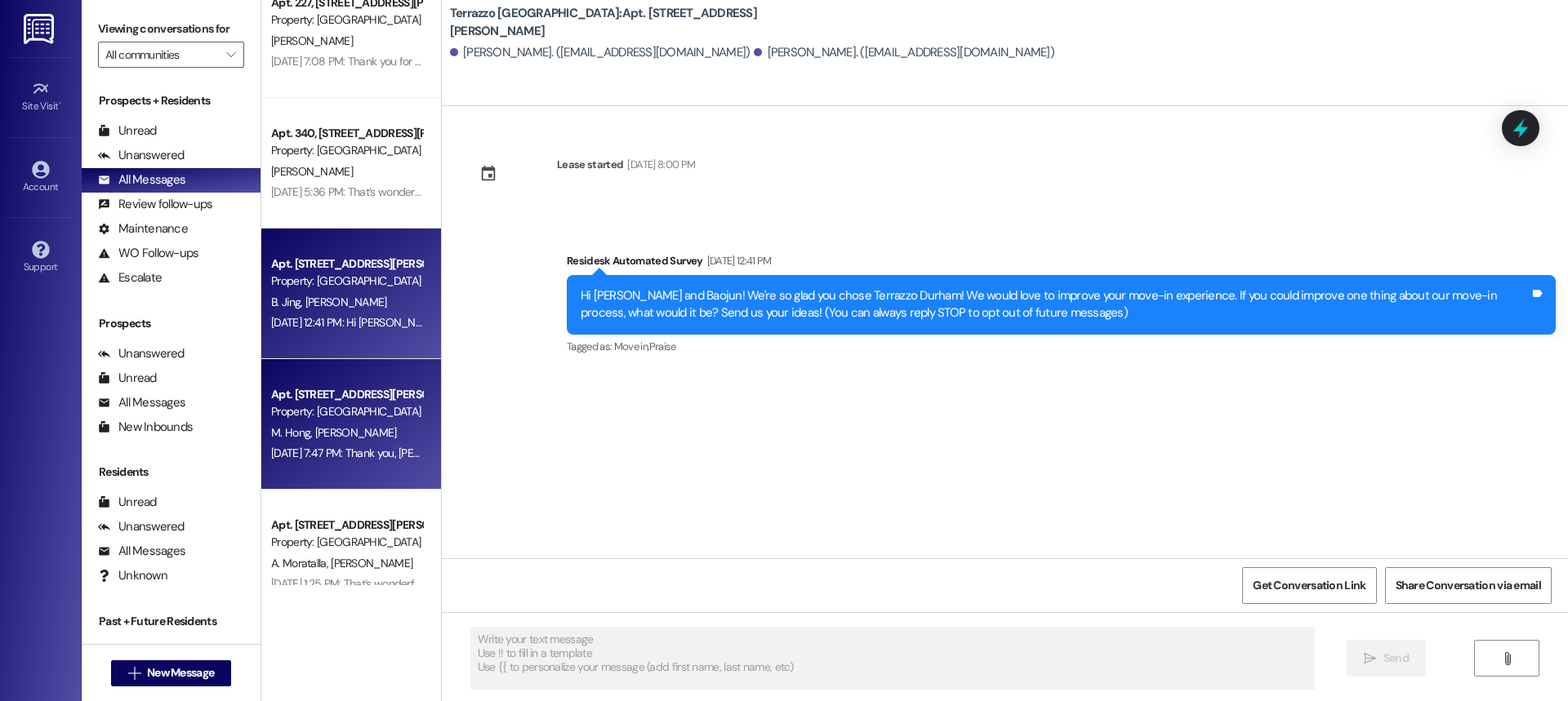
click at [339, 421] on div "Property: [GEOGRAPHIC_DATA]" at bounding box center [346, 412] width 151 height 17
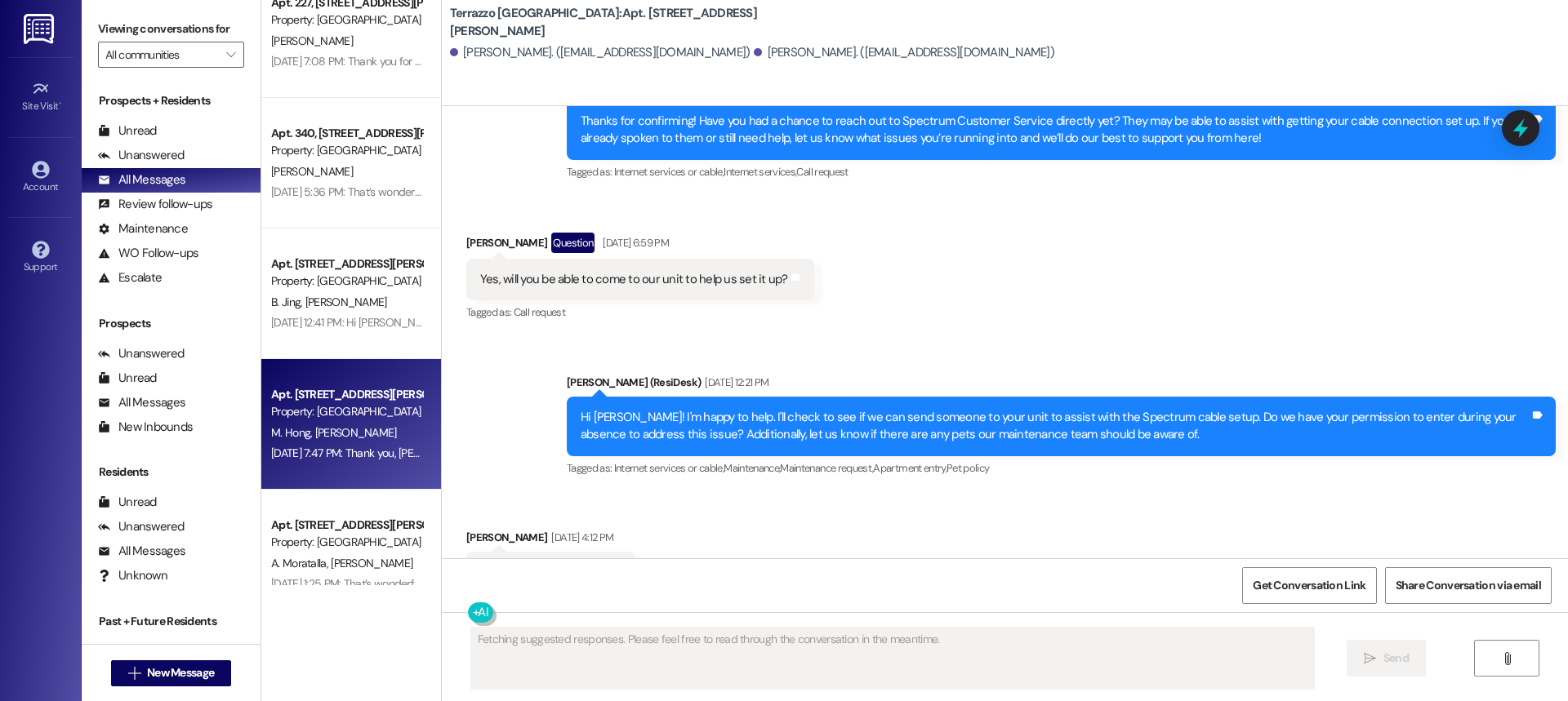
scroll to position [1986, 0]
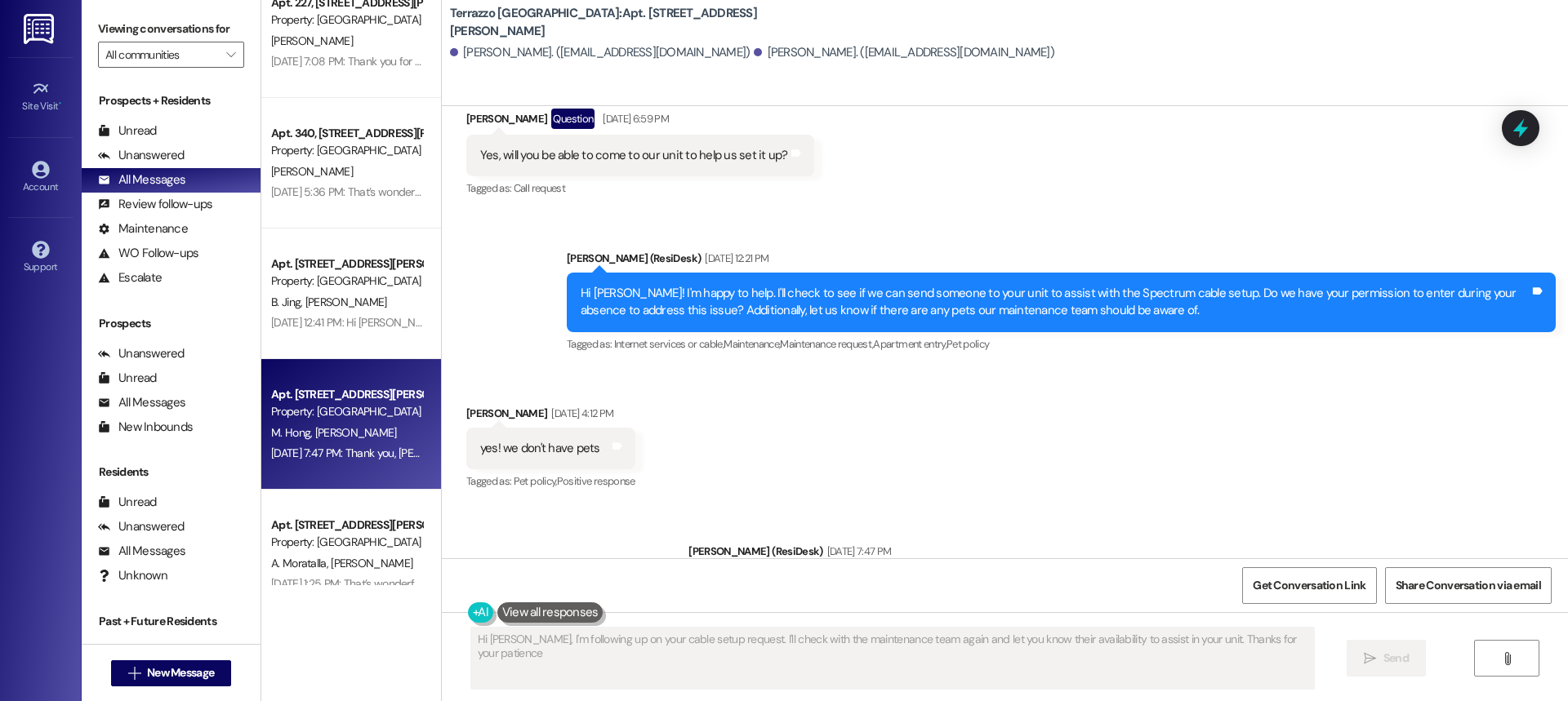
type textarea "Hi [PERSON_NAME], I'm following up on your cable setup request. I'll check with…"
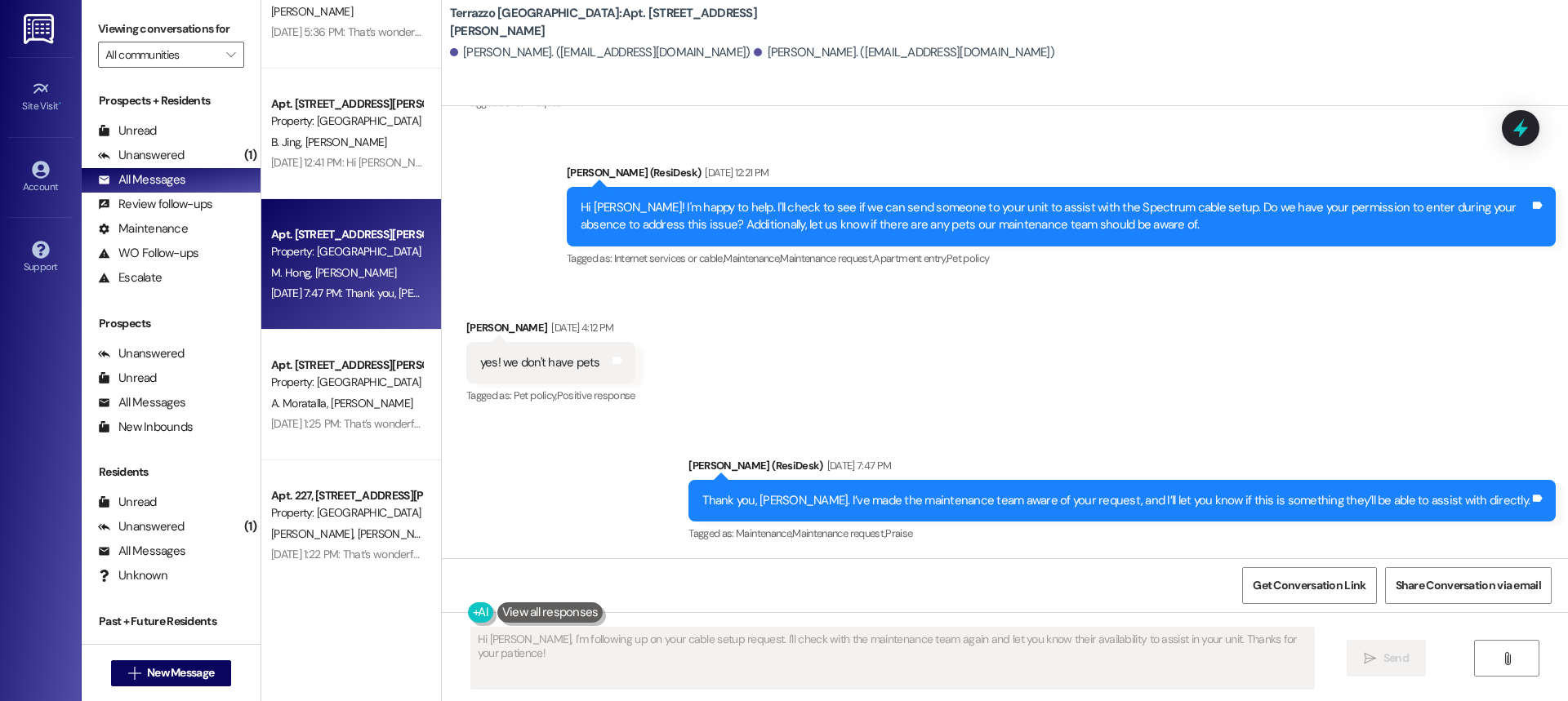
scroll to position [1061, 0]
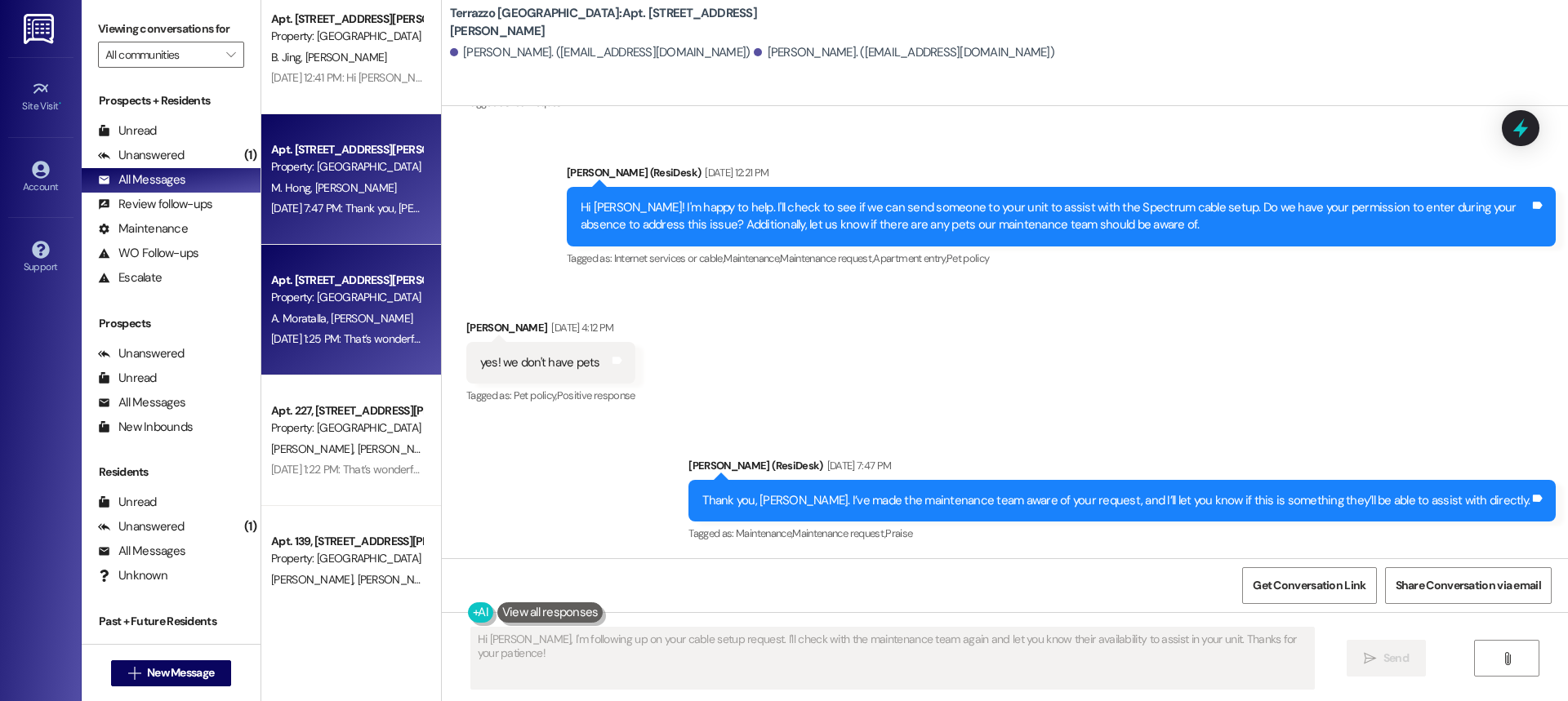
click at [349, 327] on div "A. Moratalla [PERSON_NAME]" at bounding box center [347, 319] width 154 height 20
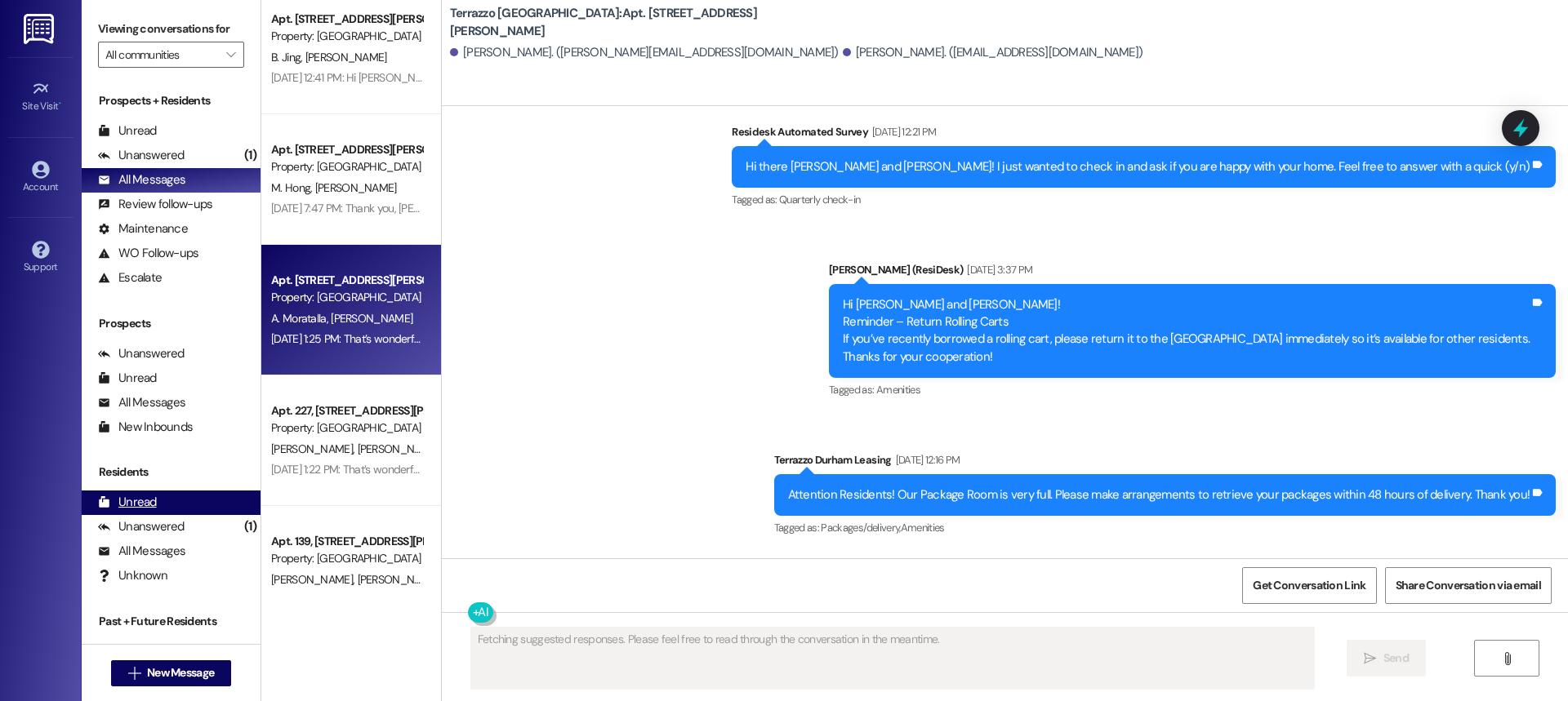
scroll to position [1986, 0]
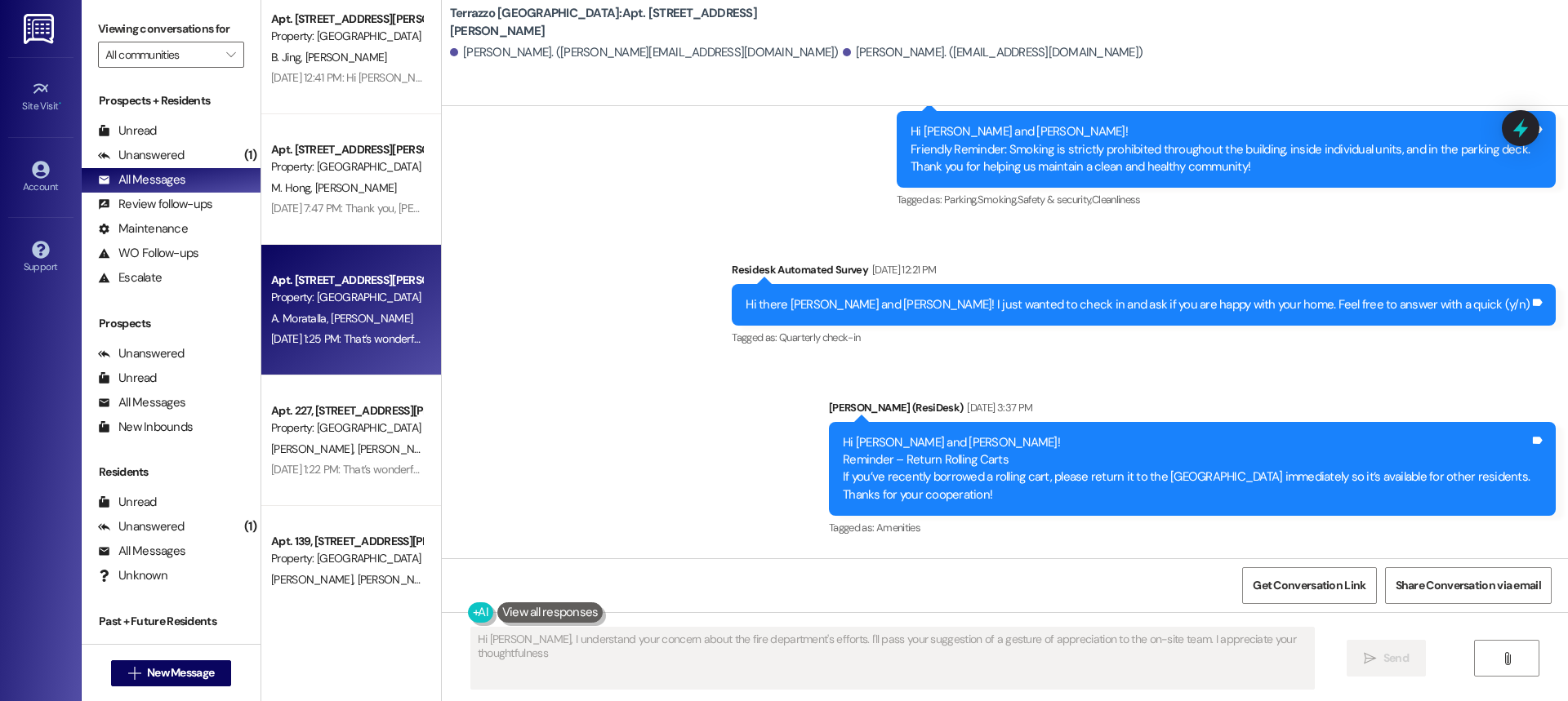
type textarea "Hi [PERSON_NAME], I understand your concern about the fire department's efforts…"
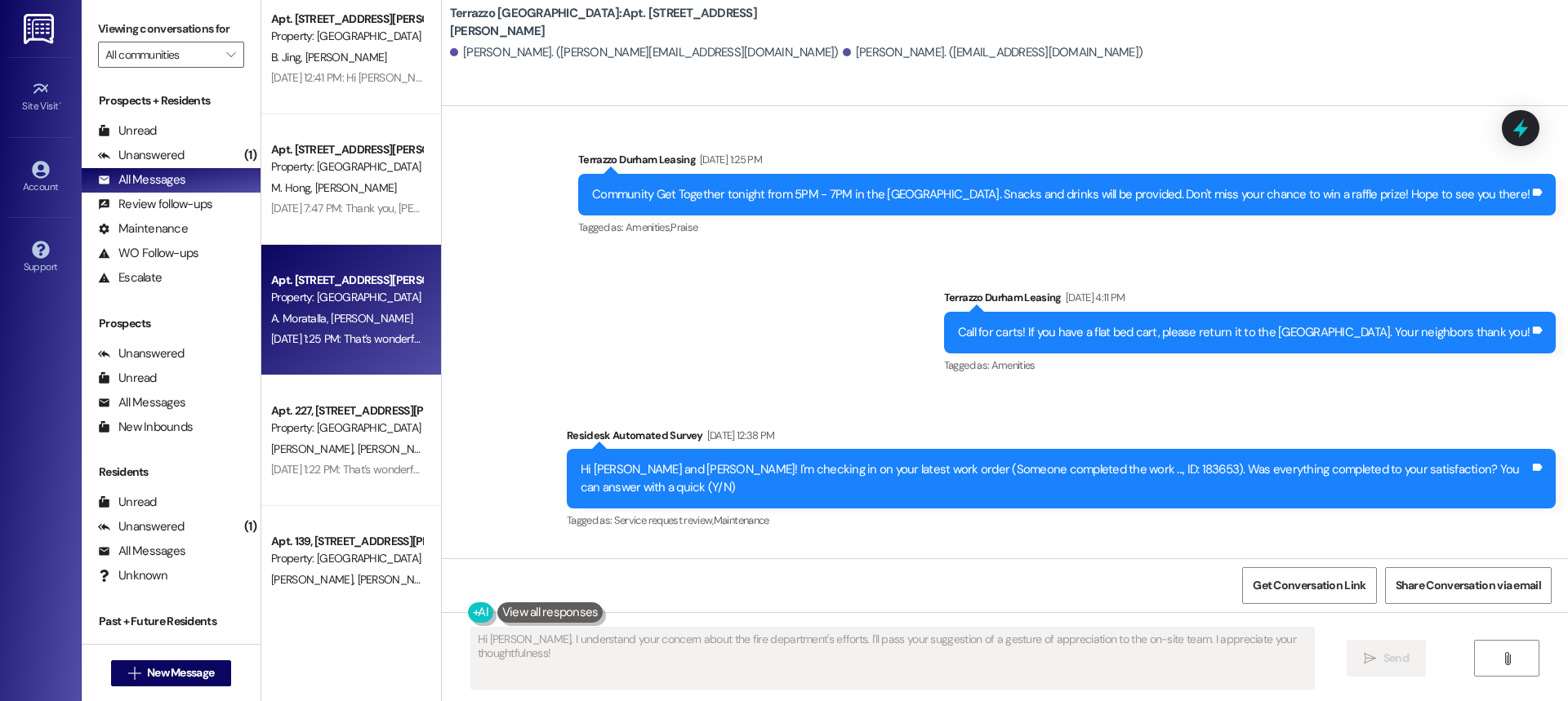
scroll to position [3112, 0]
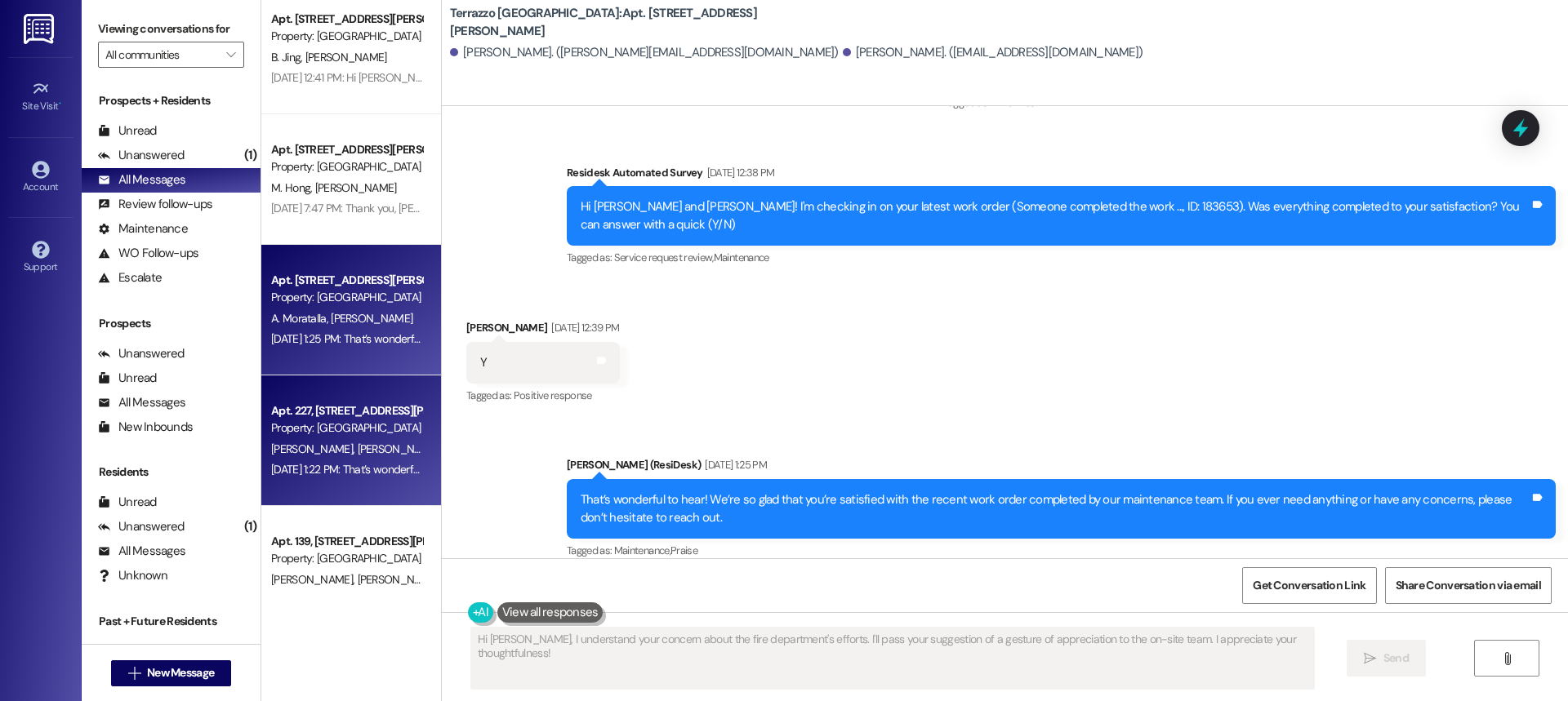
click at [340, 427] on div "Property: [GEOGRAPHIC_DATA]" at bounding box center [346, 428] width 151 height 17
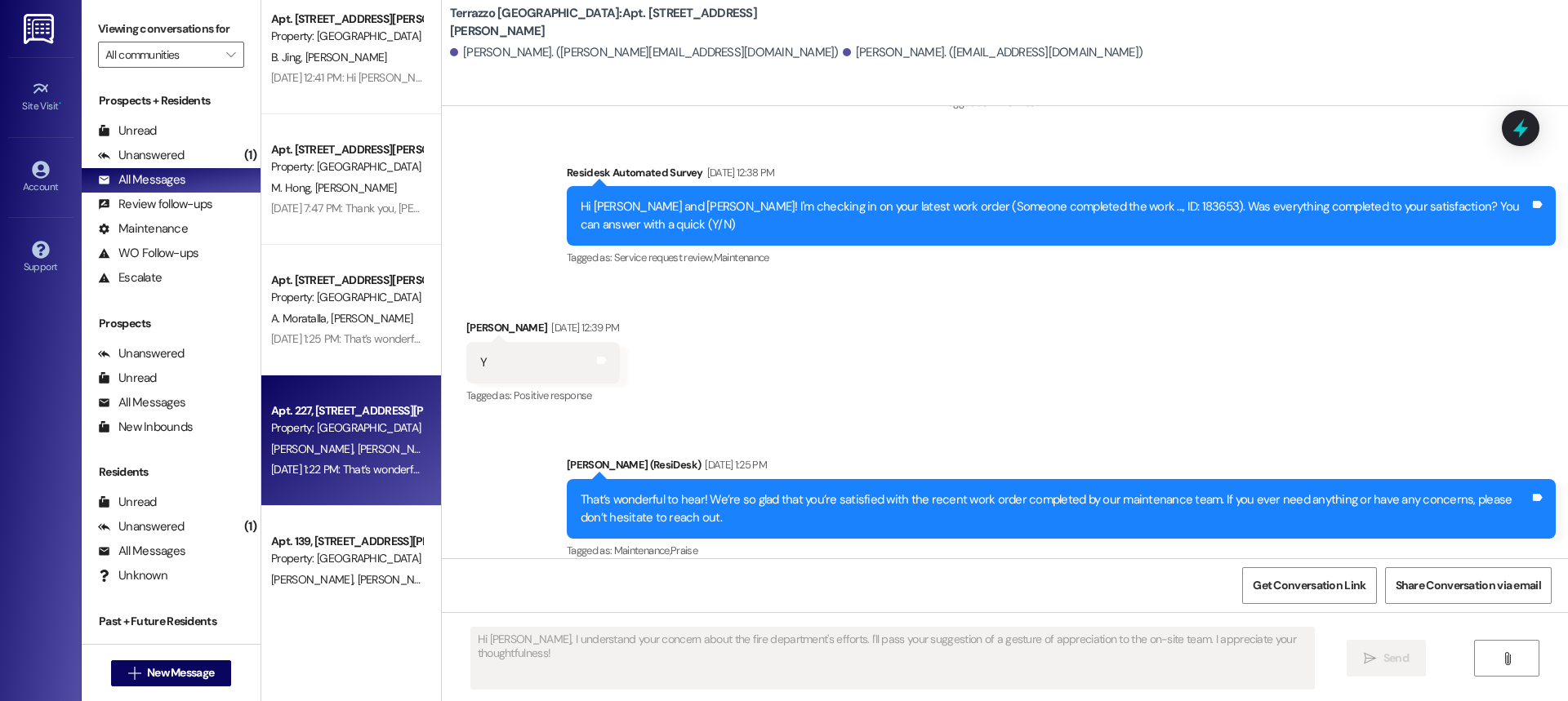
type textarea "Fetching suggested responses. Please feel free to read through the conversation…"
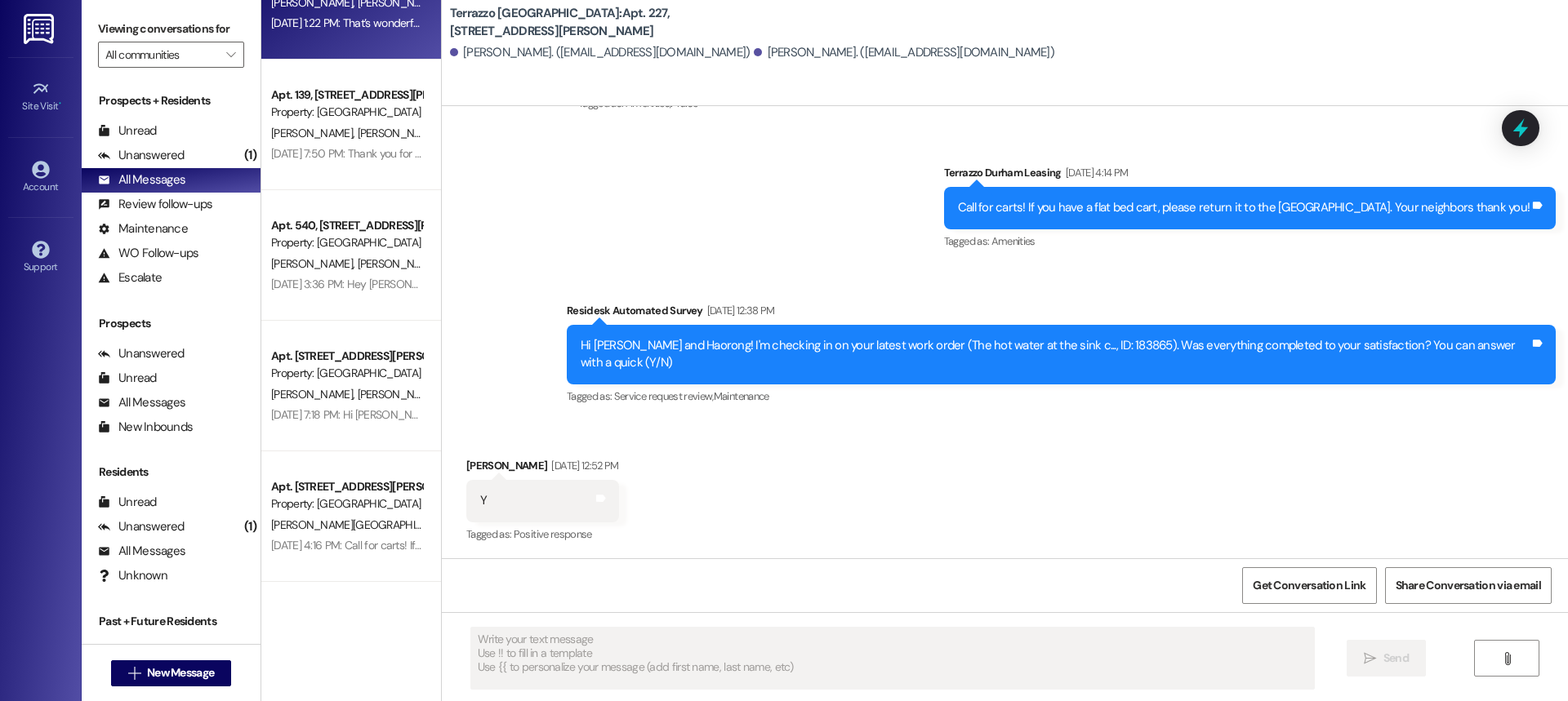
scroll to position [1551, 0]
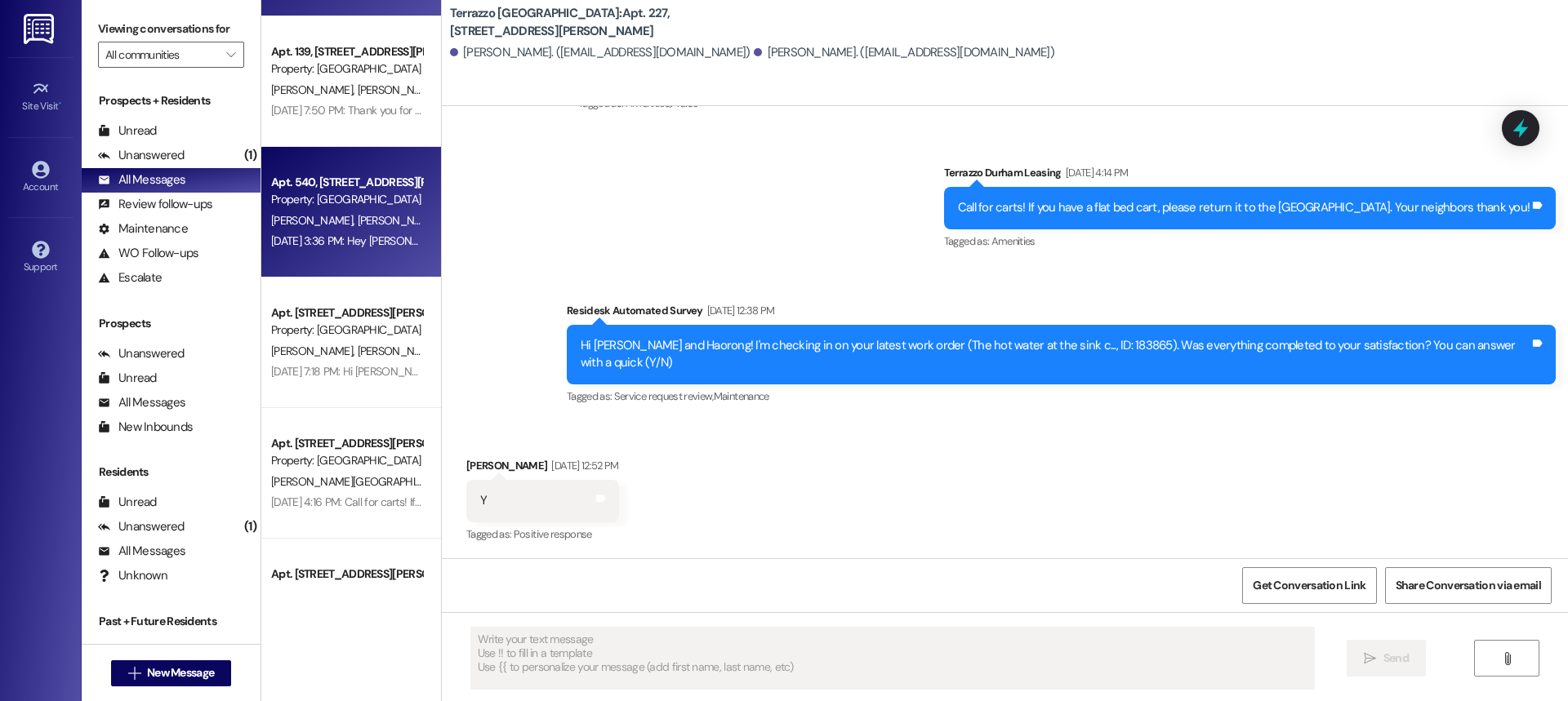
click at [351, 224] on div "[PERSON_NAME] [PERSON_NAME]" at bounding box center [347, 220] width 154 height 20
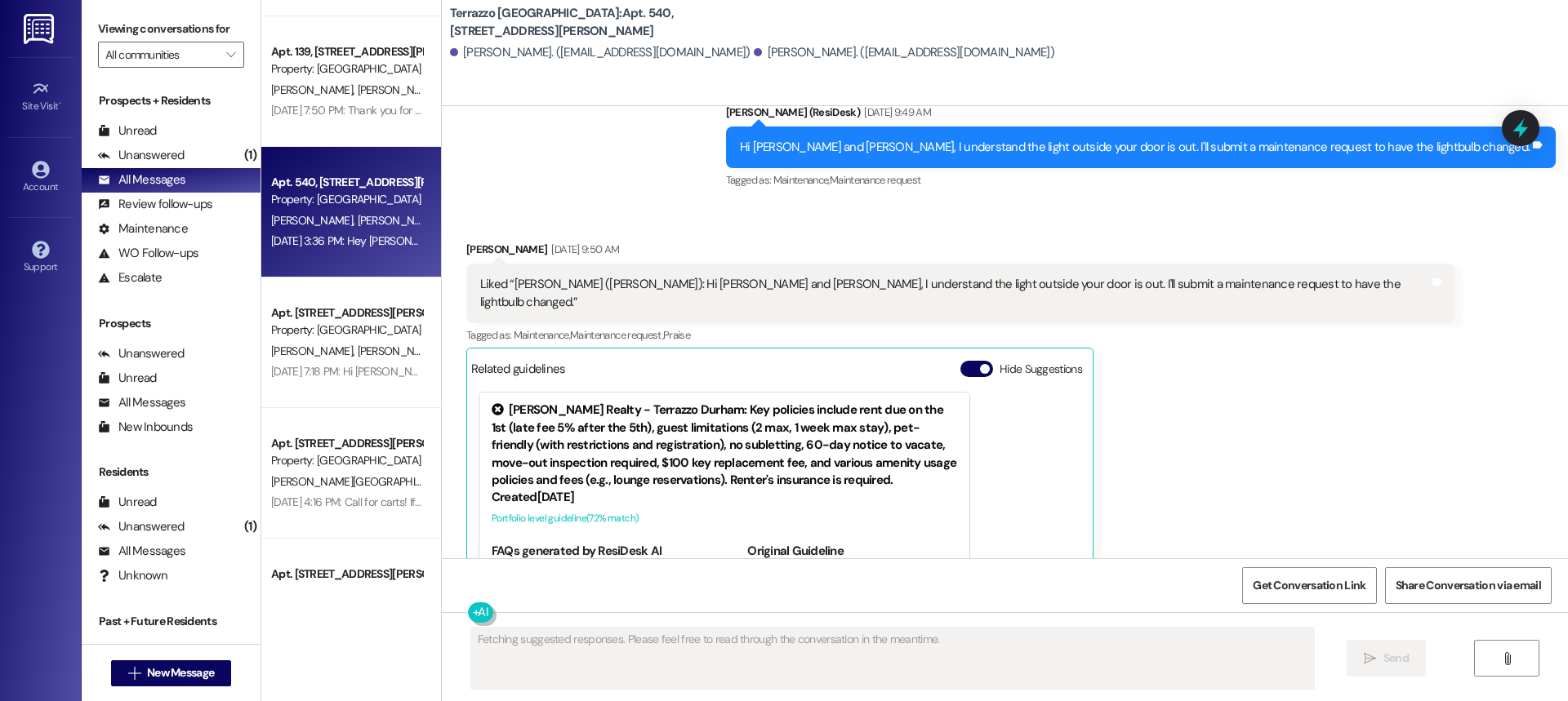
scroll to position [8301, 0]
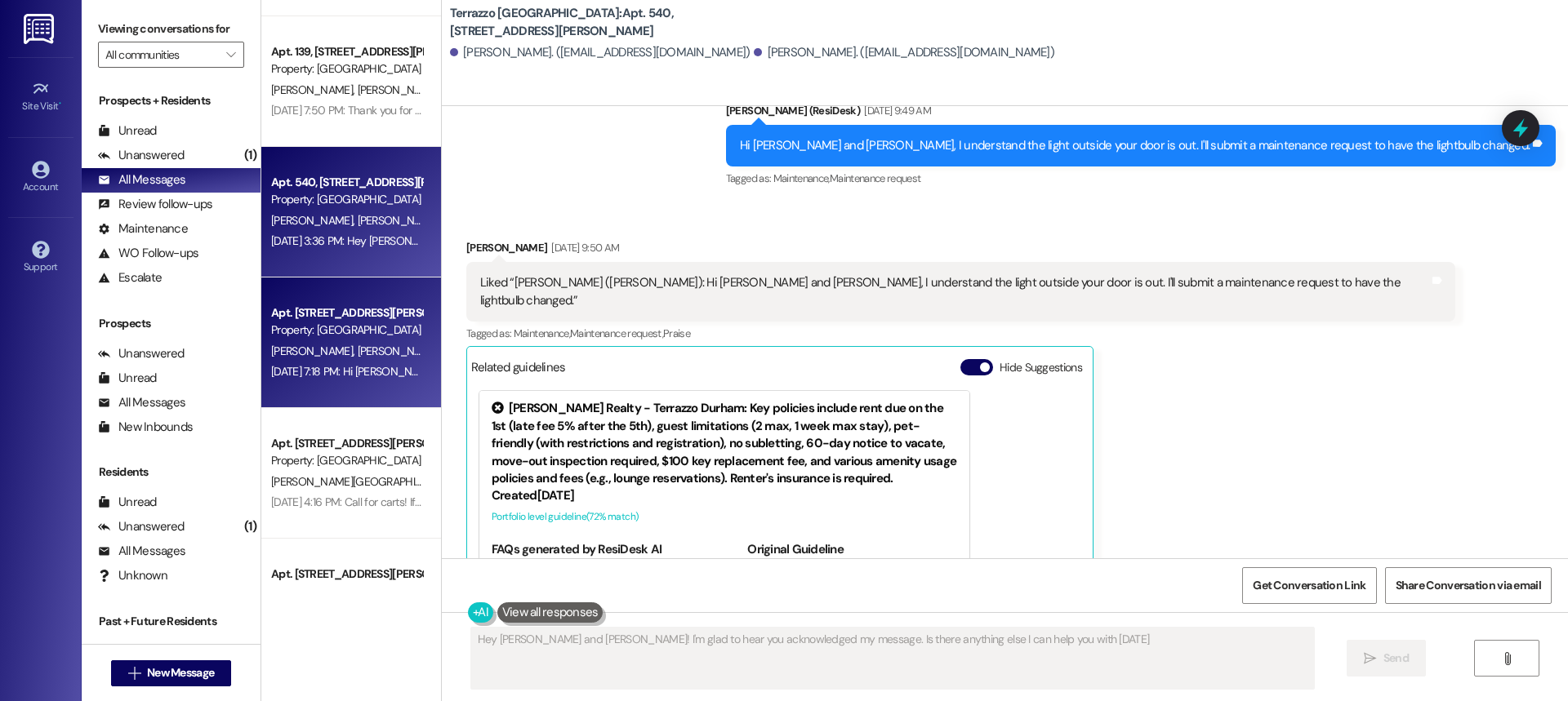
type textarea "Hey [PERSON_NAME] and [PERSON_NAME]! I'm glad to hear you acknowledged my messa…"
click at [323, 299] on div "Apt. 202, [STREET_ADDRESS][PERSON_NAME] Property: Terrazzo Durham [PERSON_NAME]…" at bounding box center [351, 343] width 179 height 130
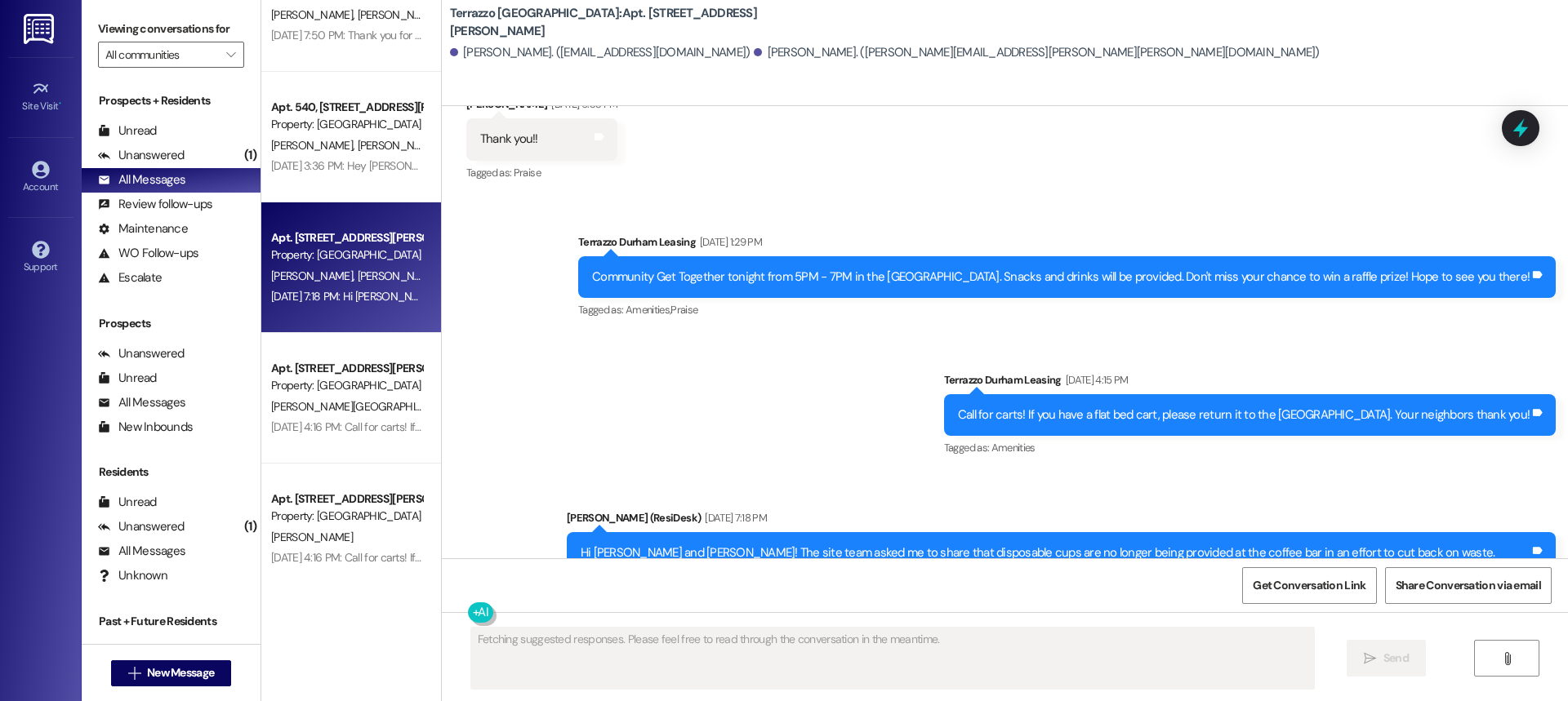
scroll to position [1714, 0]
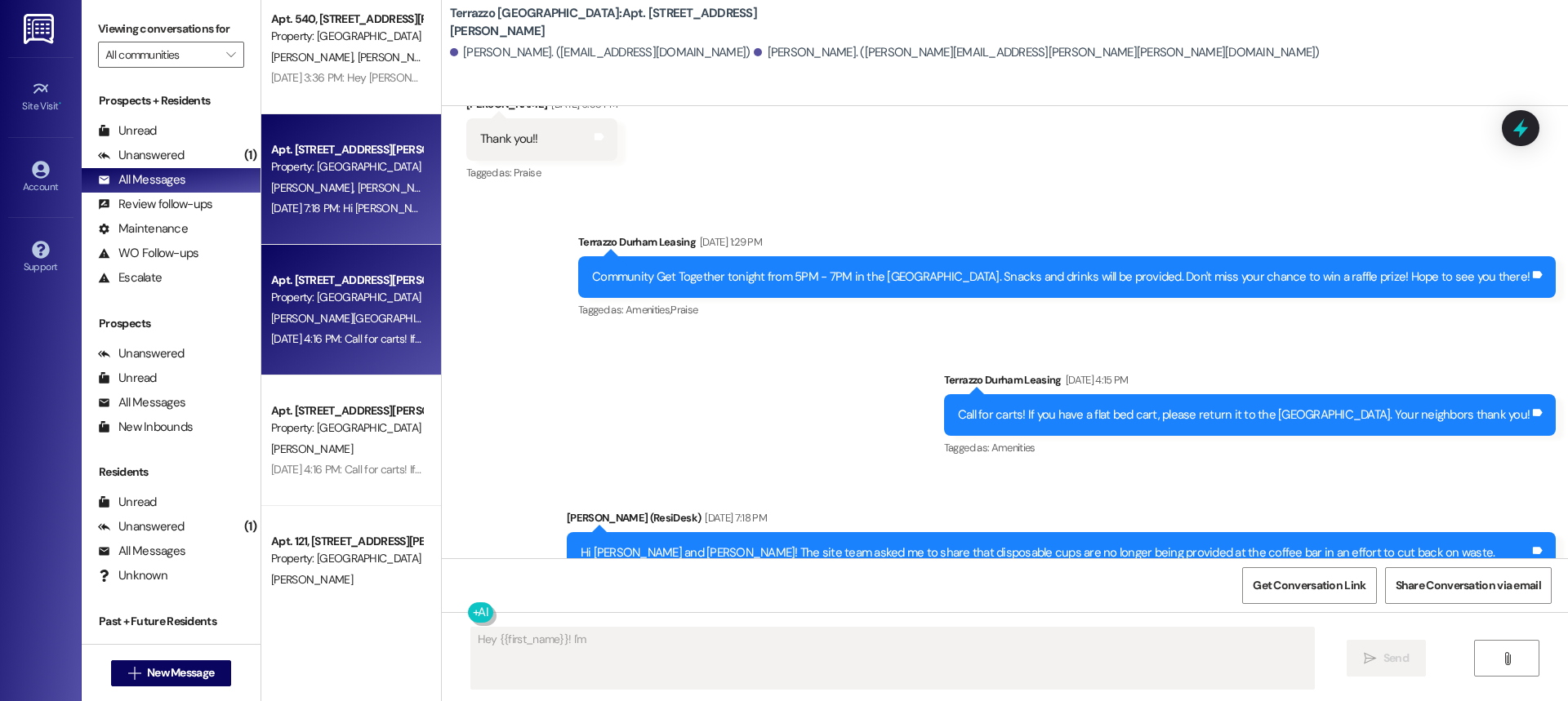
click at [339, 286] on div "Apt. [STREET_ADDRESS][PERSON_NAME]" at bounding box center [346, 280] width 151 height 17
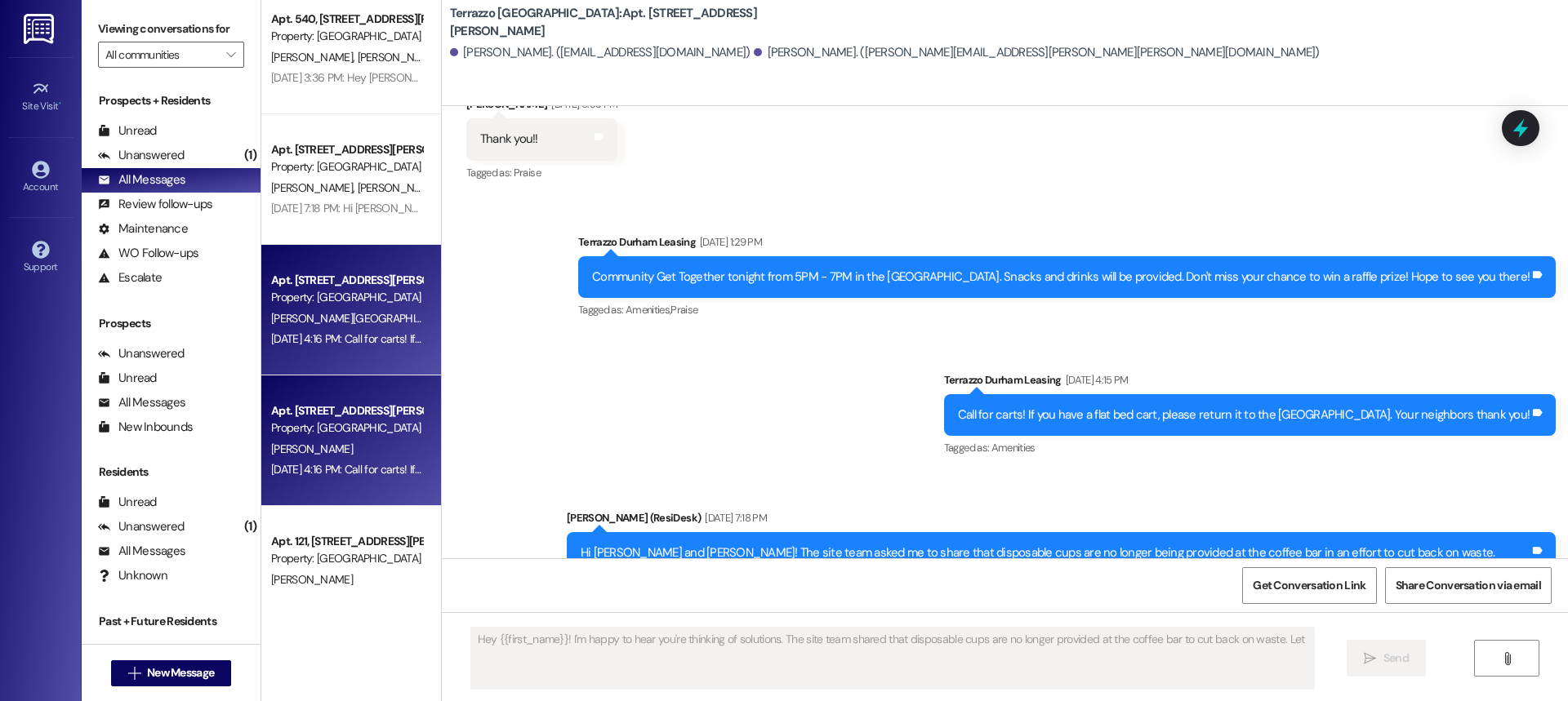
type textarea "Hey {{first_name}}! I'm happy to hear you're thinking of solutions. The site te…"
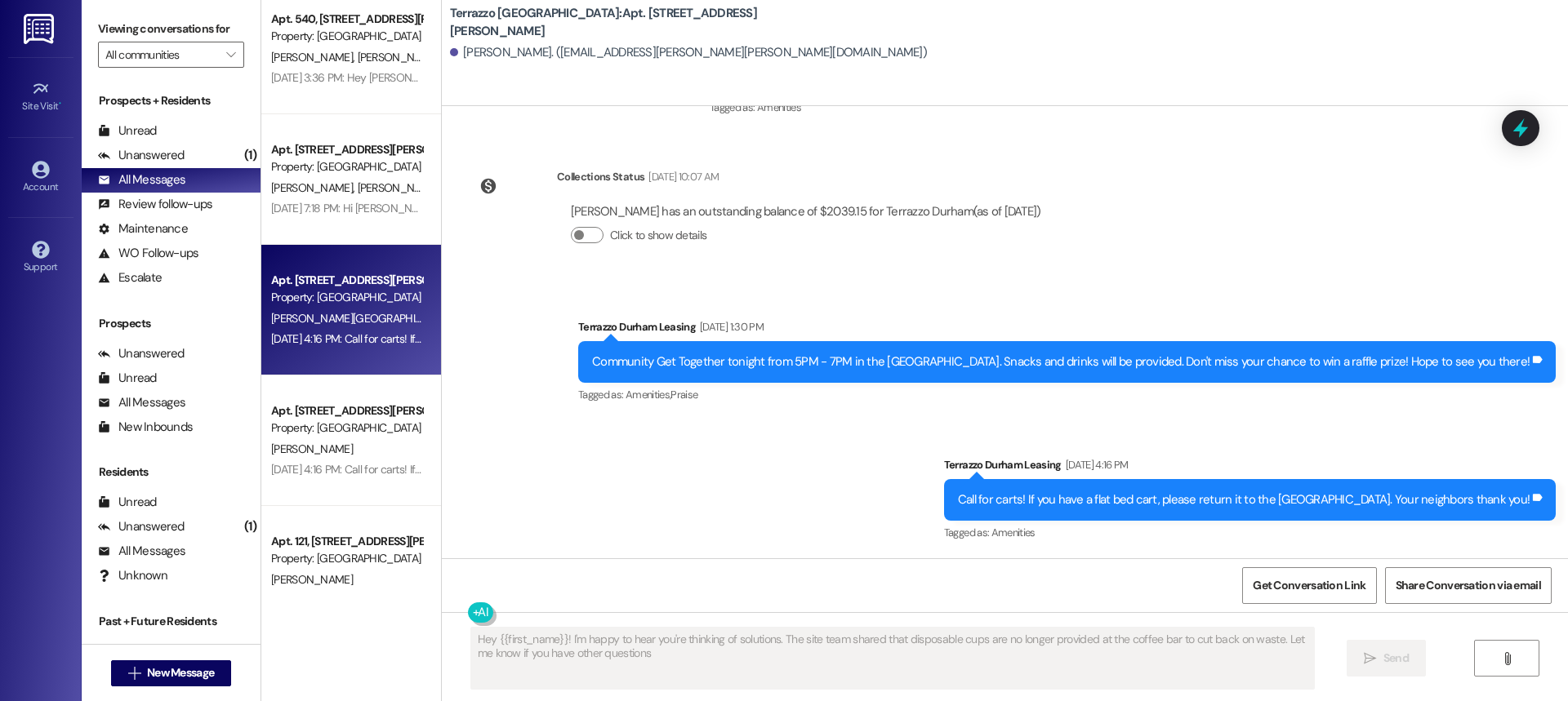
type textarea "Hey {{first_name}}! I'm happy to hear you're thinking of solutions. The site te…"
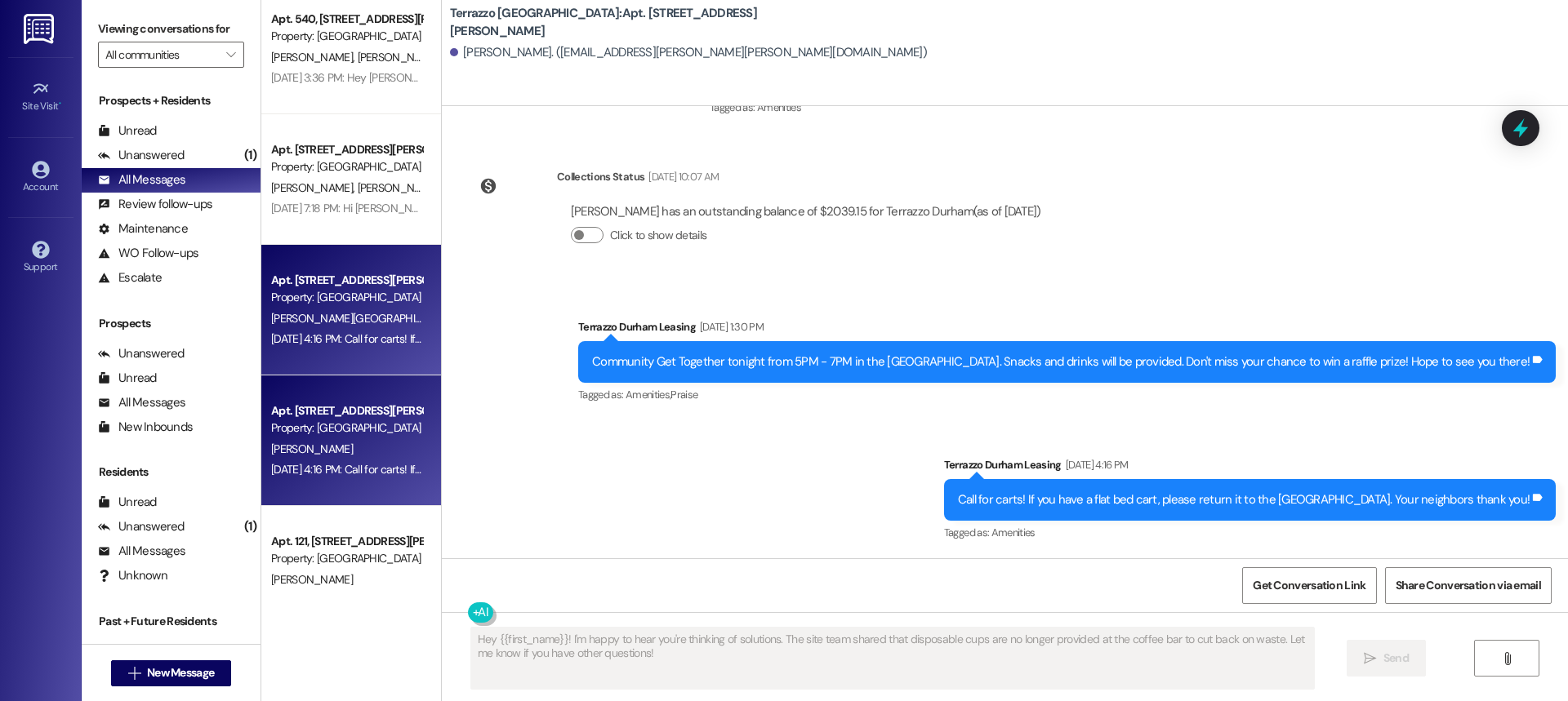
scroll to position [981, 0]
click at [319, 434] on div "Property: [GEOGRAPHIC_DATA]" at bounding box center [346, 428] width 151 height 17
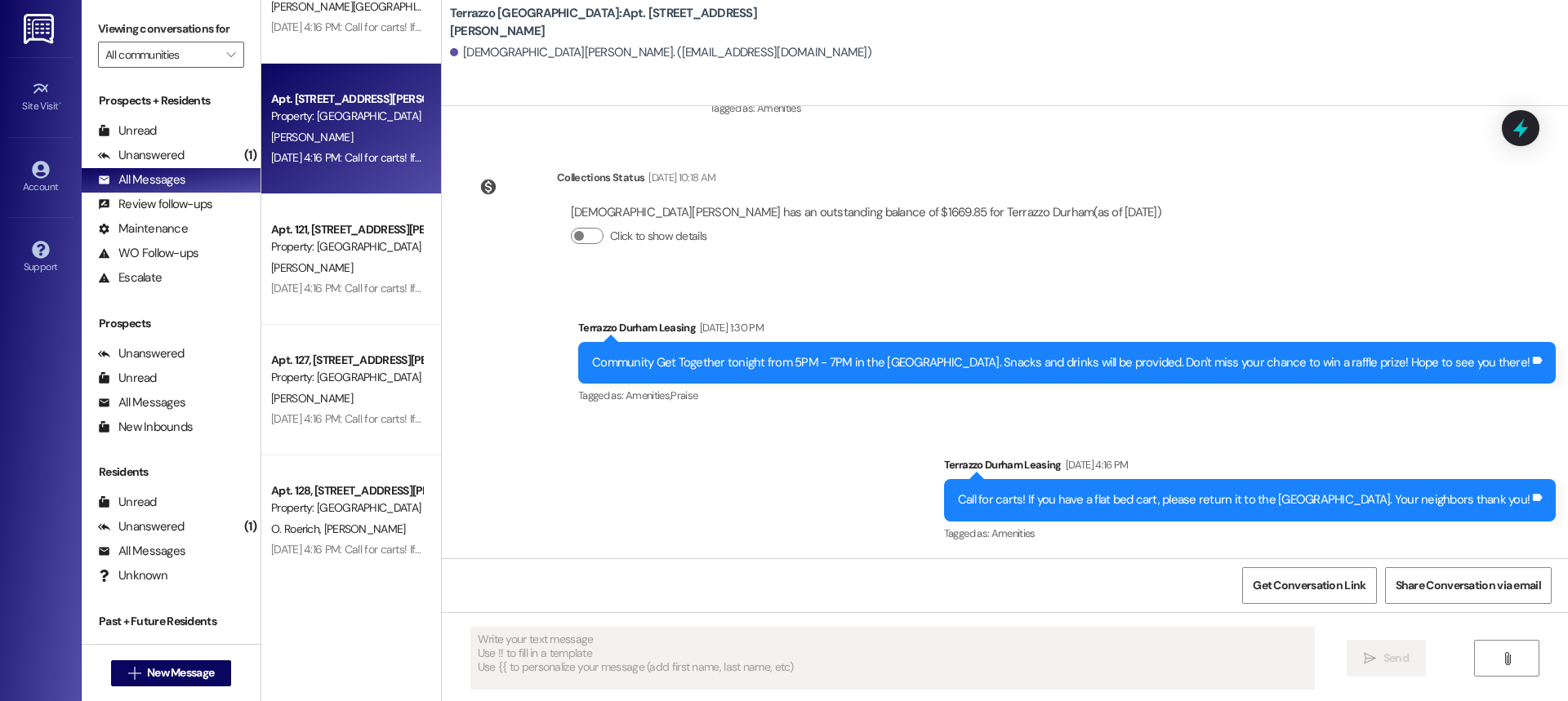
scroll to position [2286, 0]
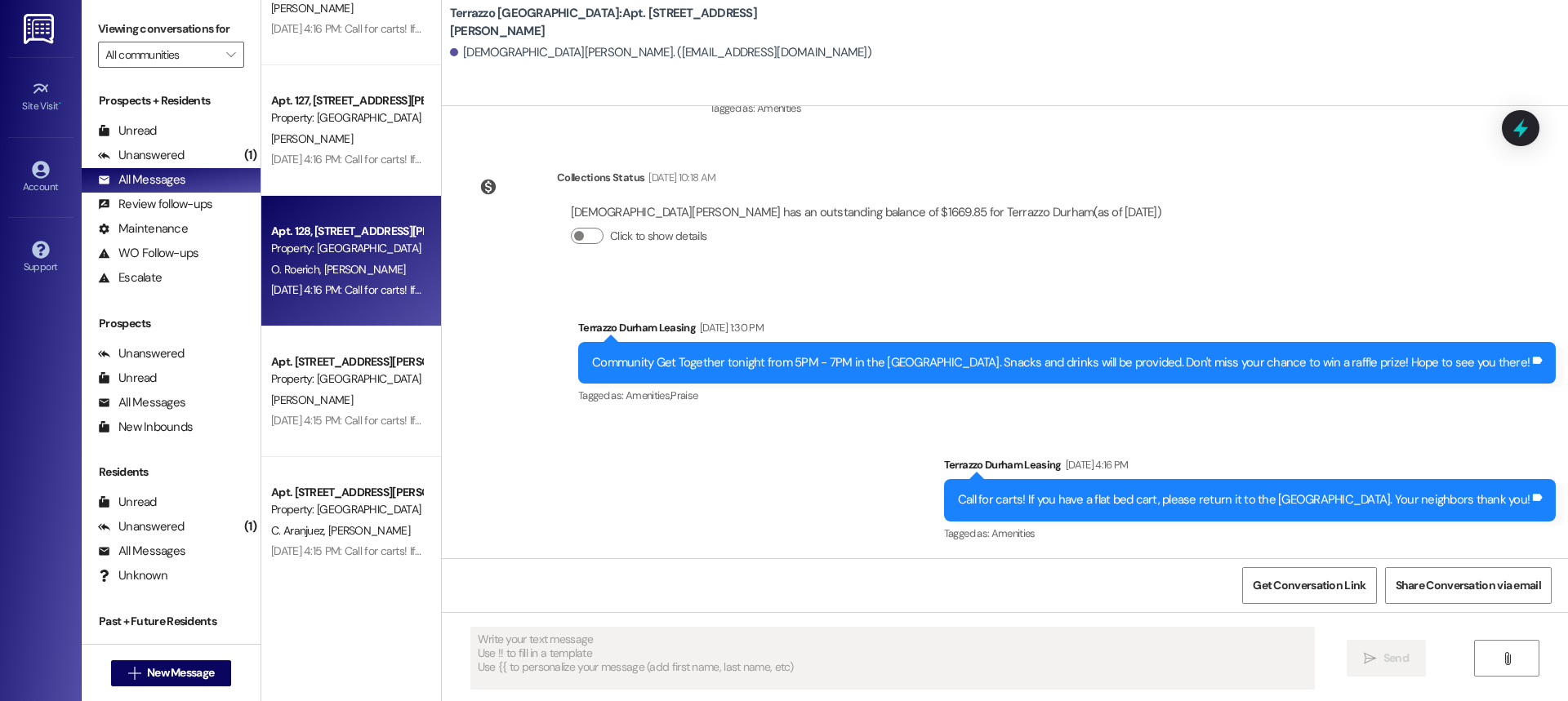
click at [350, 280] on div "[DATE] 4:16 PM: Call for carts! If you have a flat bed cart, please return it t…" at bounding box center [347, 290] width 154 height 20
type textarea "Fetching suggested responses. Please feel free to read through the conversation…"
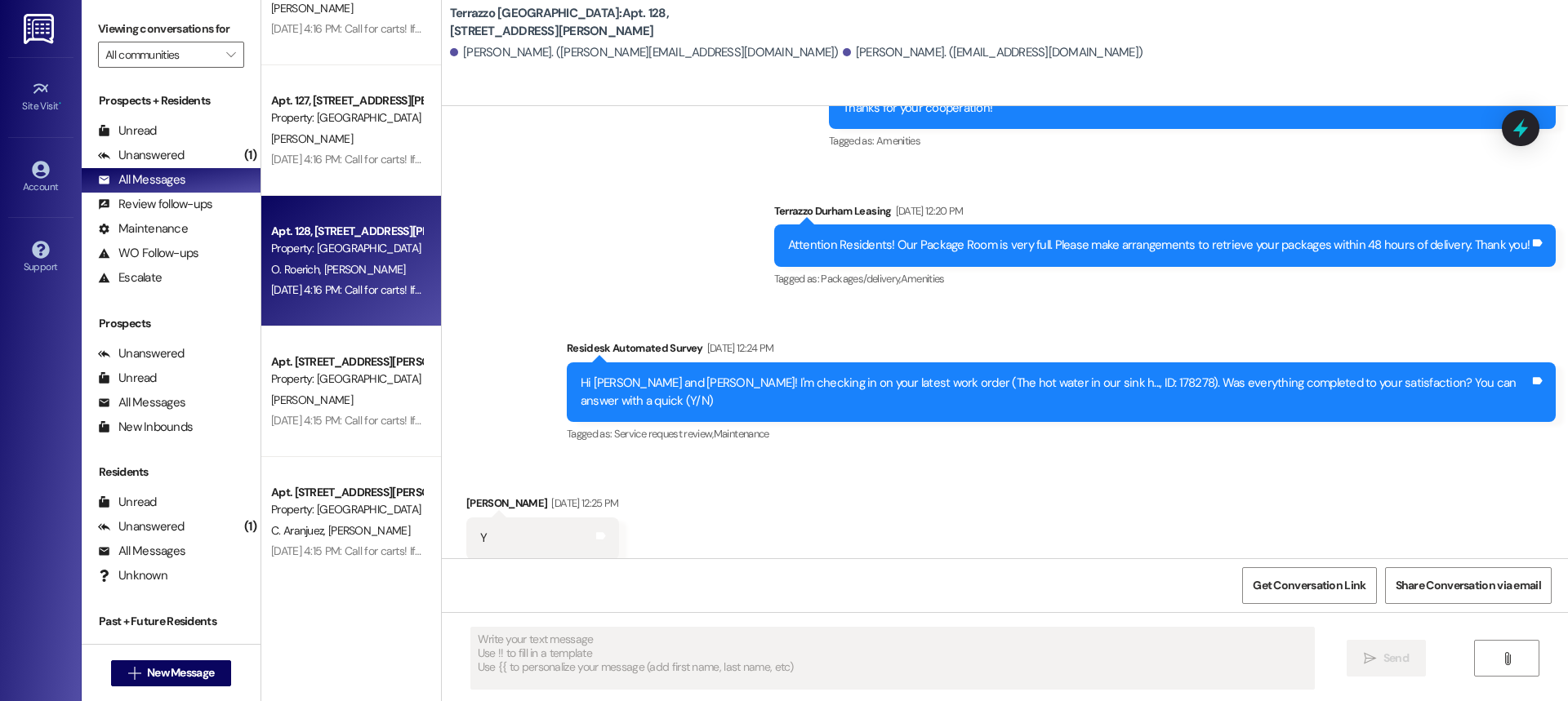
scroll to position [3204, 0]
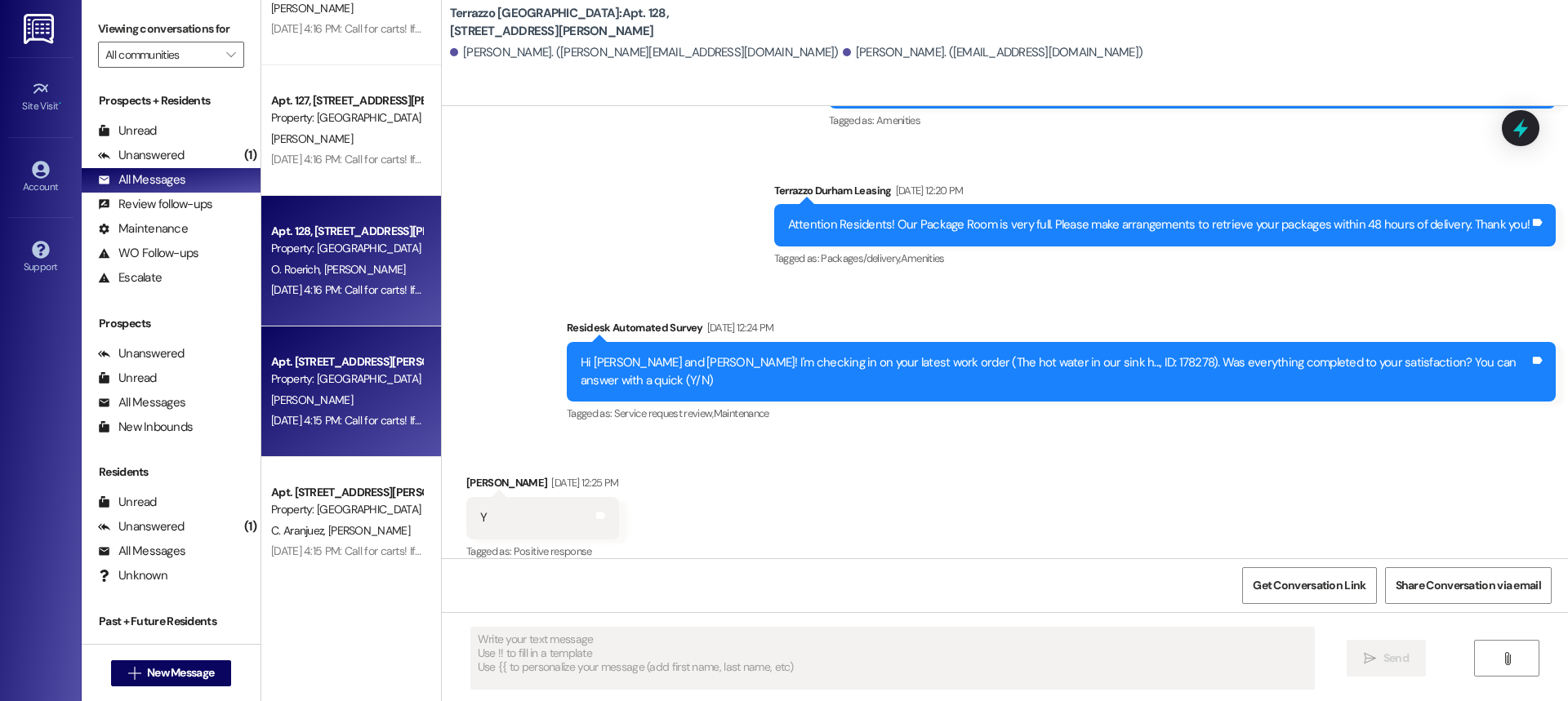
click at [326, 382] on div "Property: [GEOGRAPHIC_DATA]" at bounding box center [346, 379] width 151 height 17
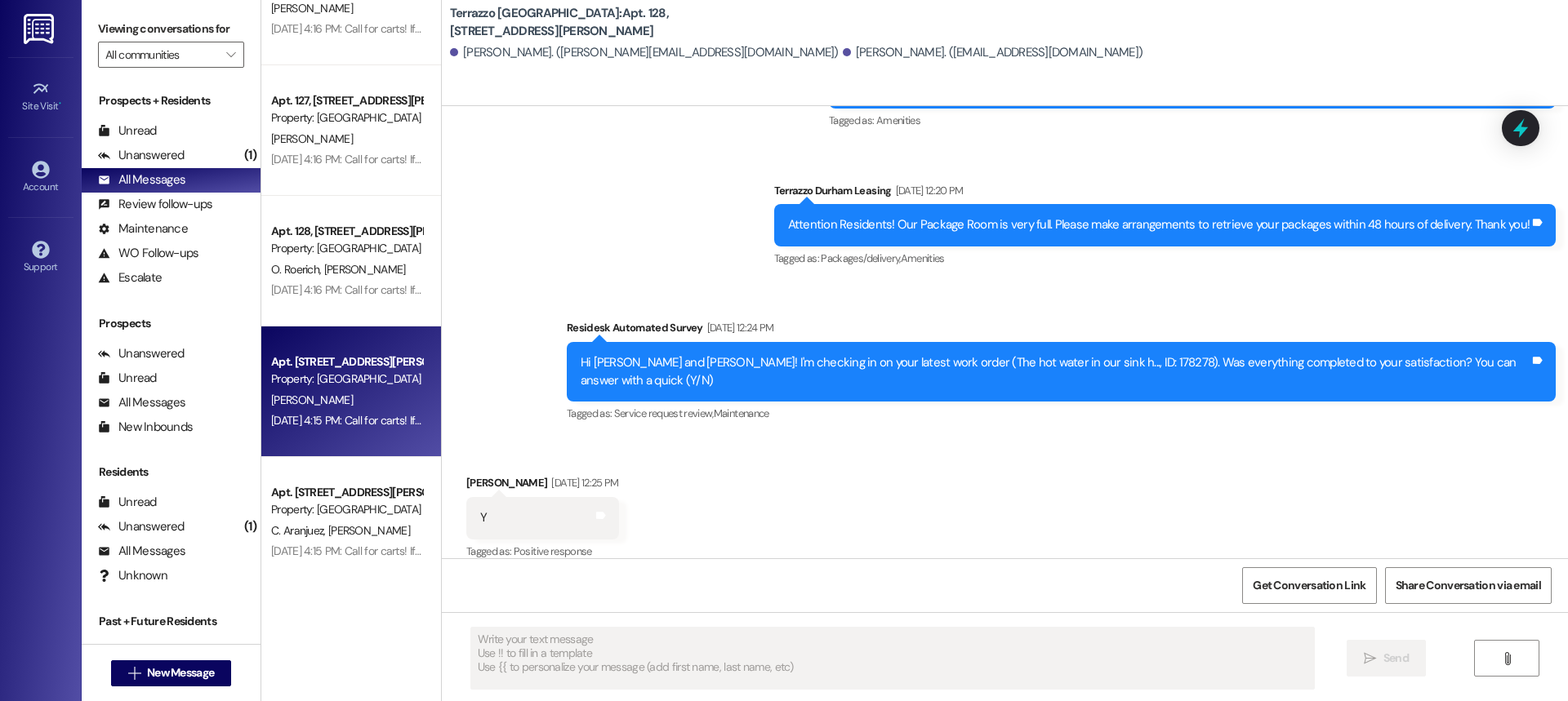
type textarea "Fetching suggested responses. Please feel free to read through the conversation…"
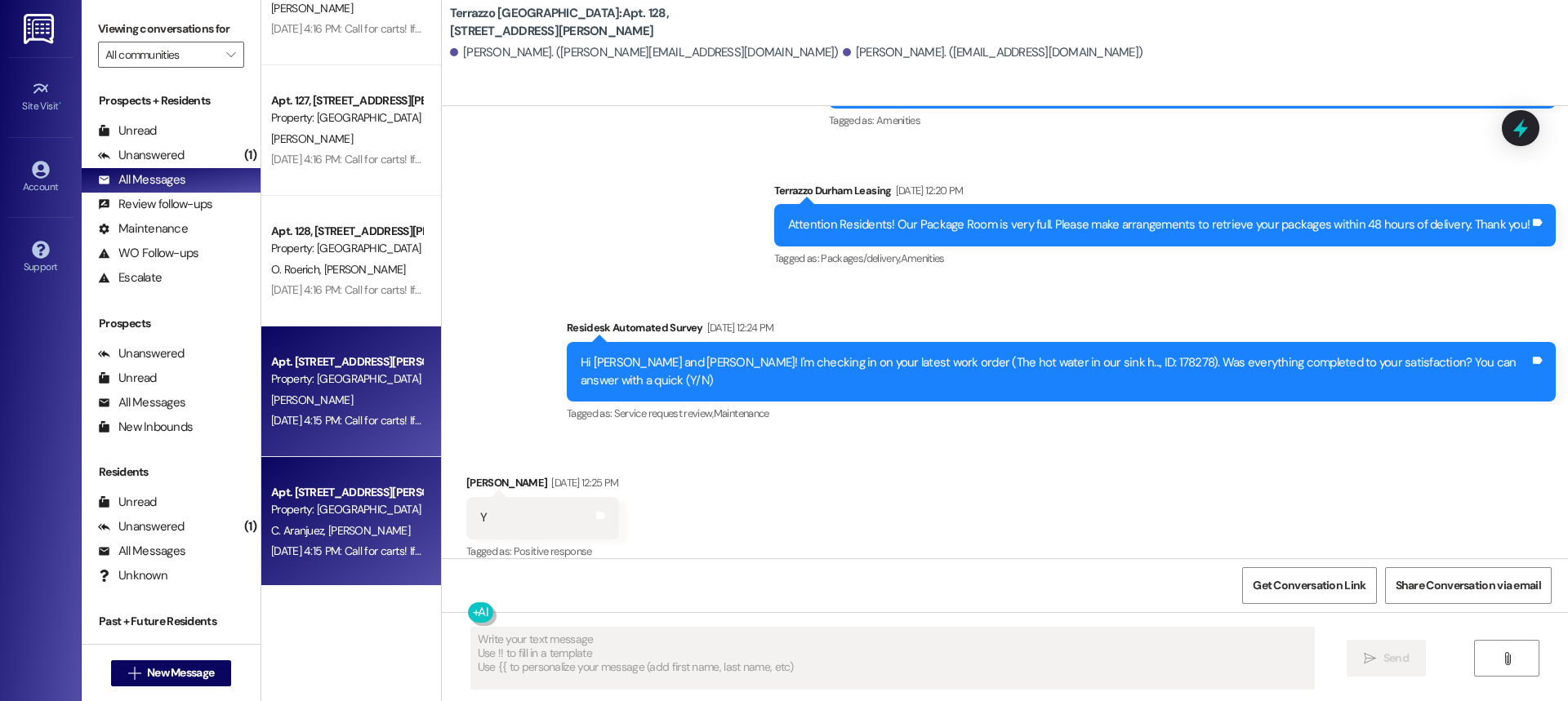
scroll to position [532, 0]
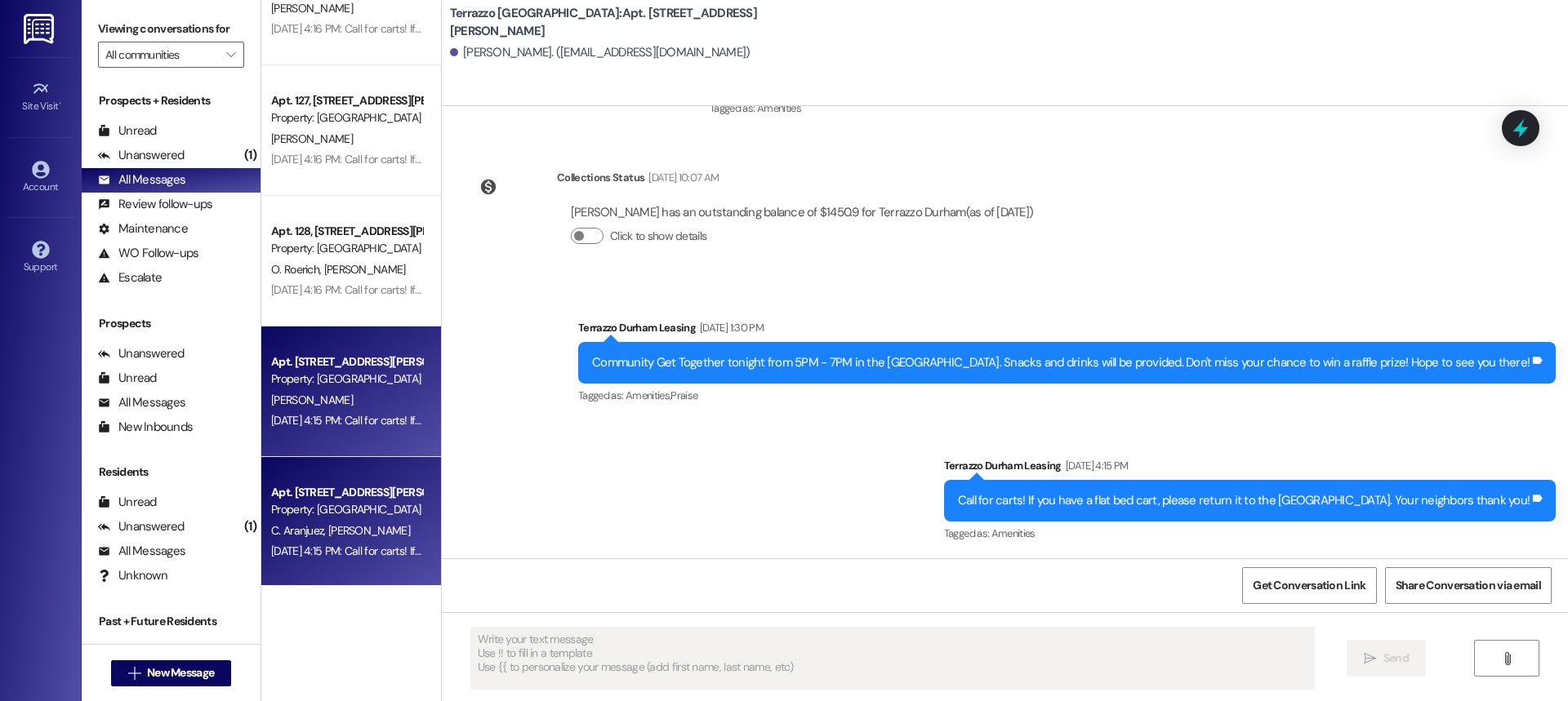
click at [340, 478] on div "Apt. 130, [STREET_ADDRESS][PERSON_NAME] Property: Terrazzo [GEOGRAPHIC_DATA] C.…" at bounding box center [351, 522] width 179 height 130
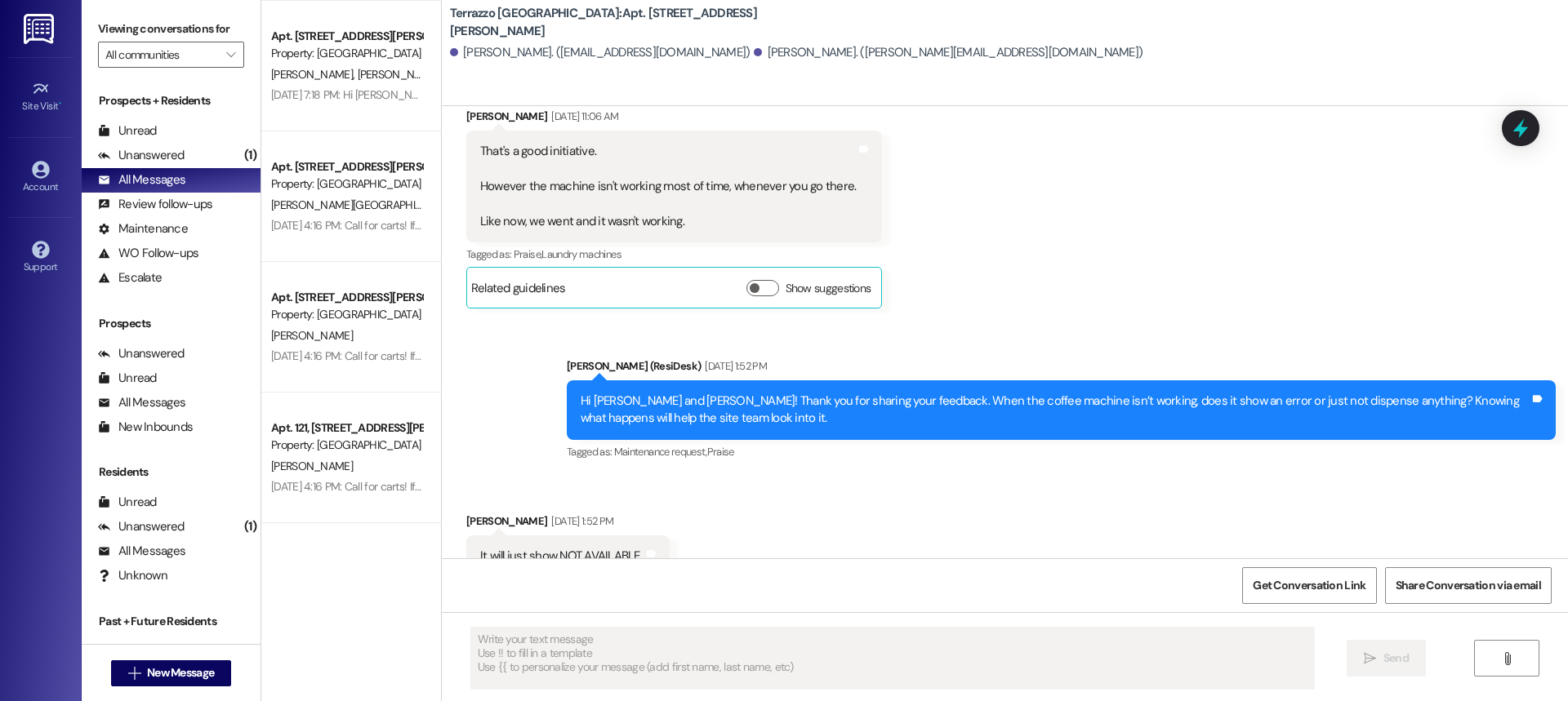
scroll to position [0, 0]
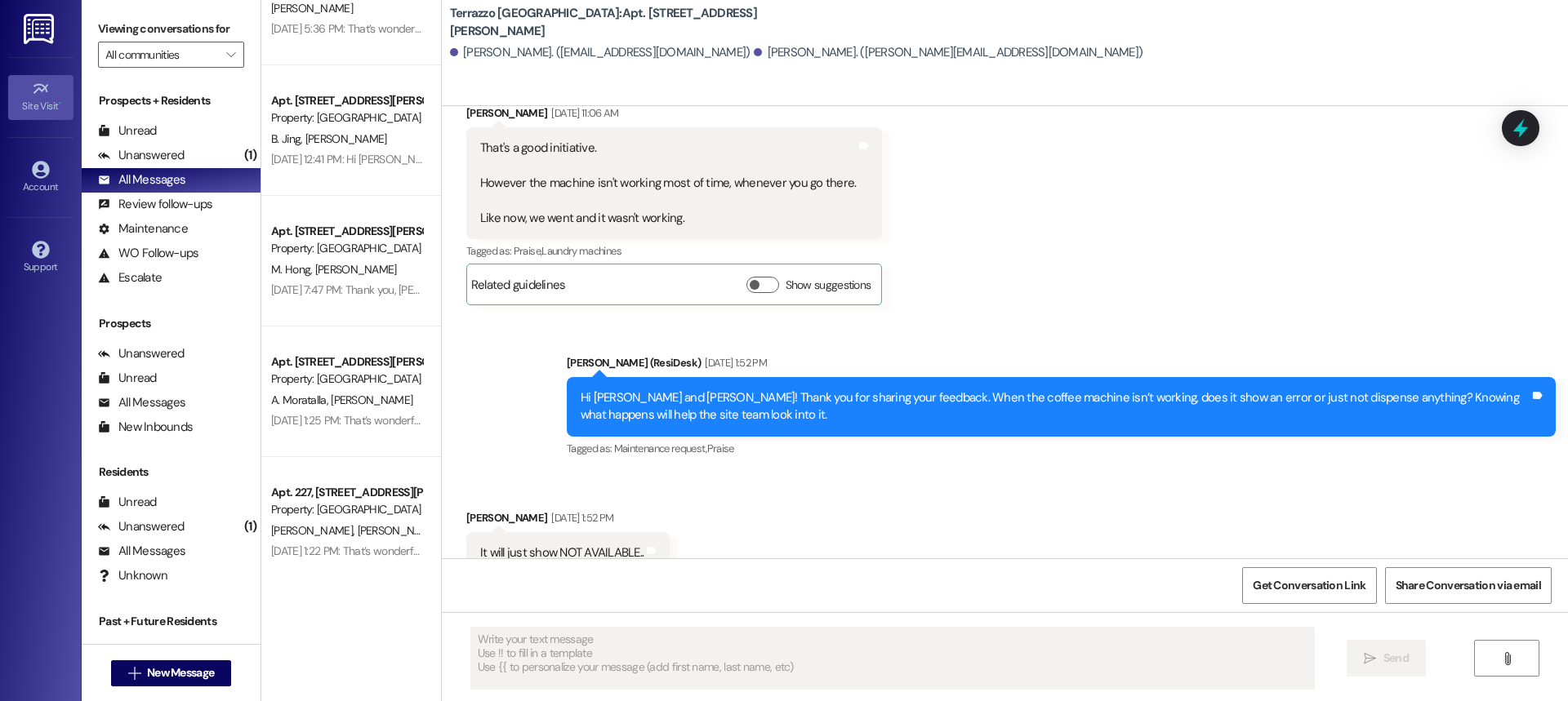
click at [46, 85] on icon at bounding box center [41, 89] width 18 height 18
